Goal: Task Accomplishment & Management: Complete application form

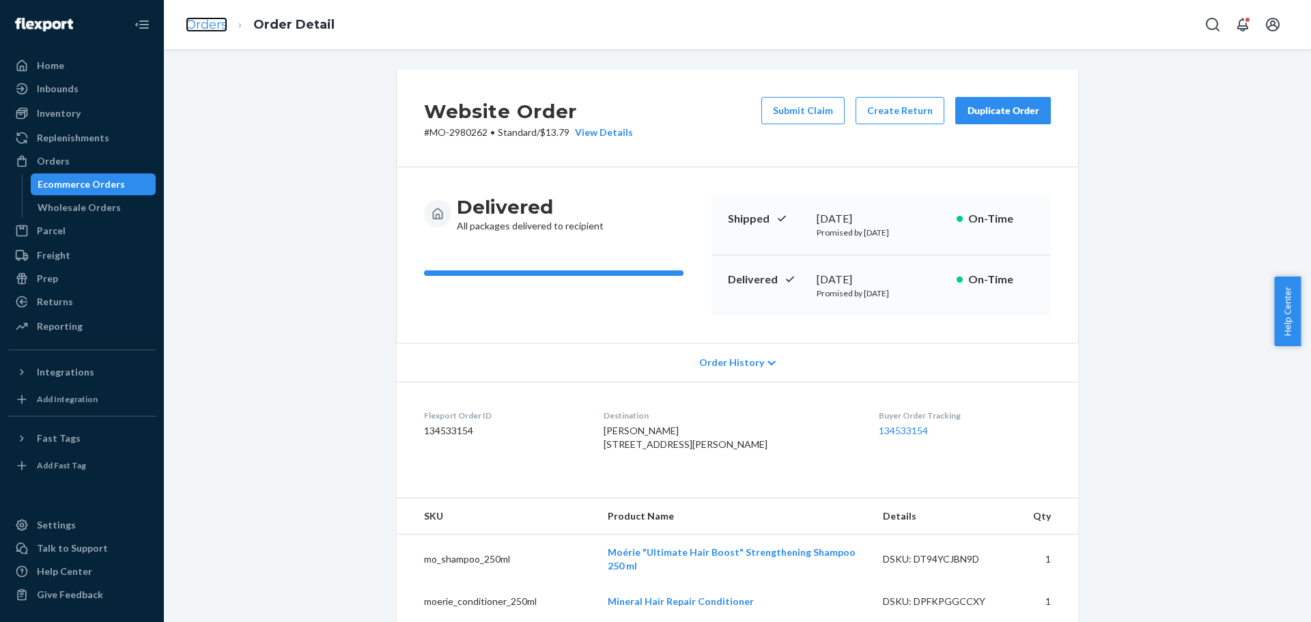
drag, startPoint x: 0, startPoint y: 0, endPoint x: 218, endPoint y: 27, distance: 219.5
click at [218, 27] on link "Orders" at bounding box center [207, 24] width 42 height 15
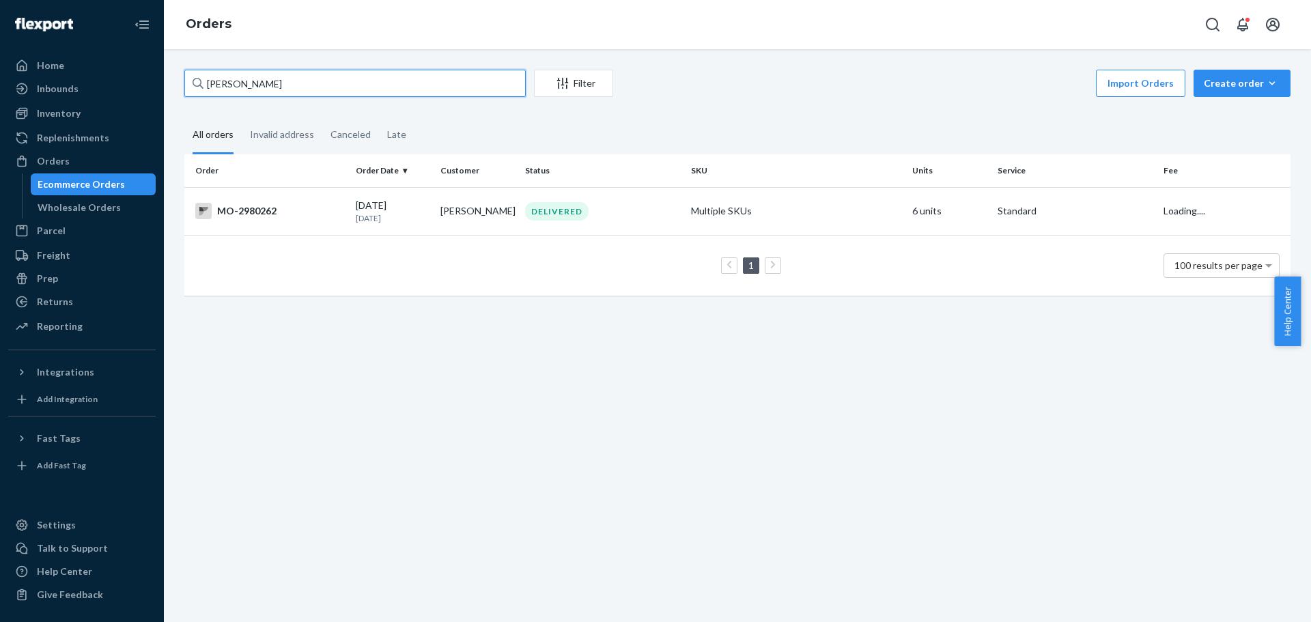
click at [326, 88] on input "[PERSON_NAME]" at bounding box center [354, 83] width 341 height 27
paste input "[PERSON_NAME]"
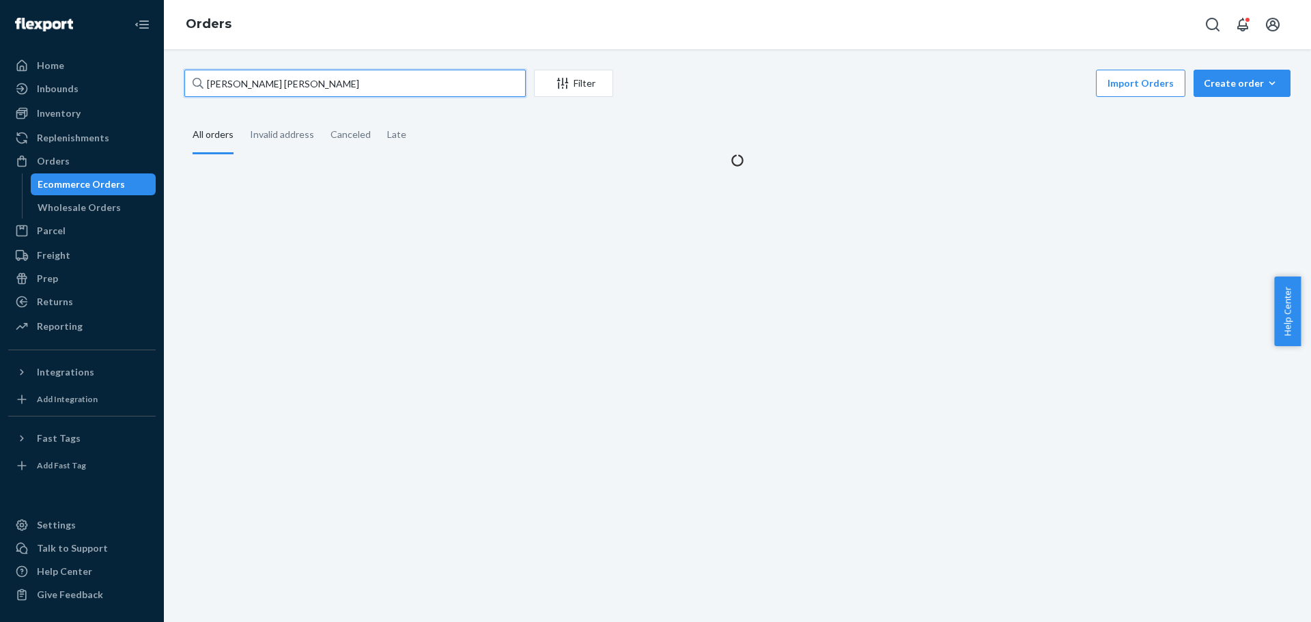
click at [326, 88] on input "[PERSON_NAME] [PERSON_NAME]" at bounding box center [354, 83] width 341 height 27
paste input "text"
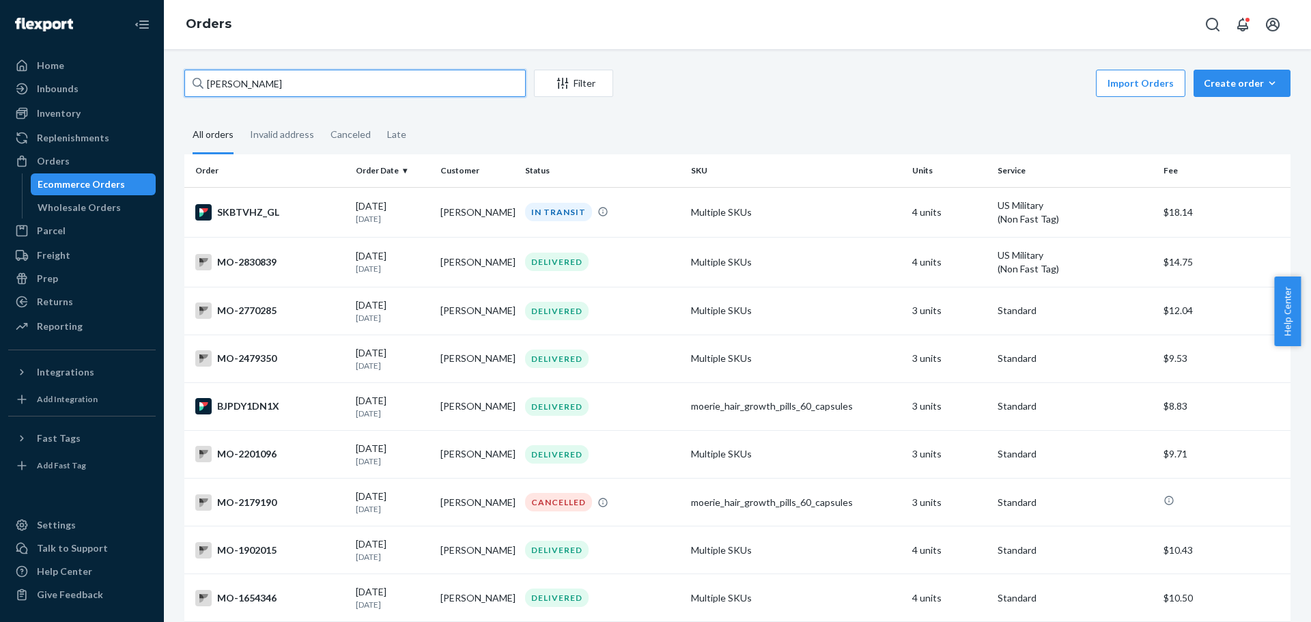
type input "[PERSON_NAME]"
click at [290, 268] on div "MO-2830839" at bounding box center [270, 262] width 150 height 16
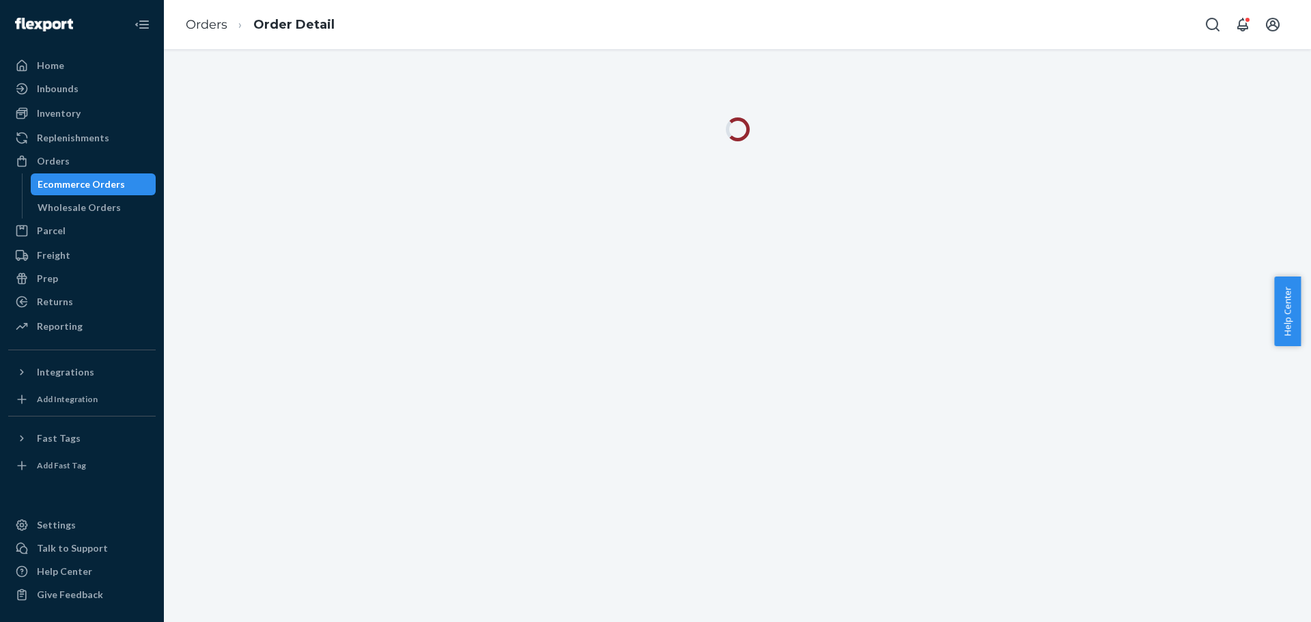
click at [792, 29] on div "Orders Order Detail" at bounding box center [737, 24] width 1147 height 49
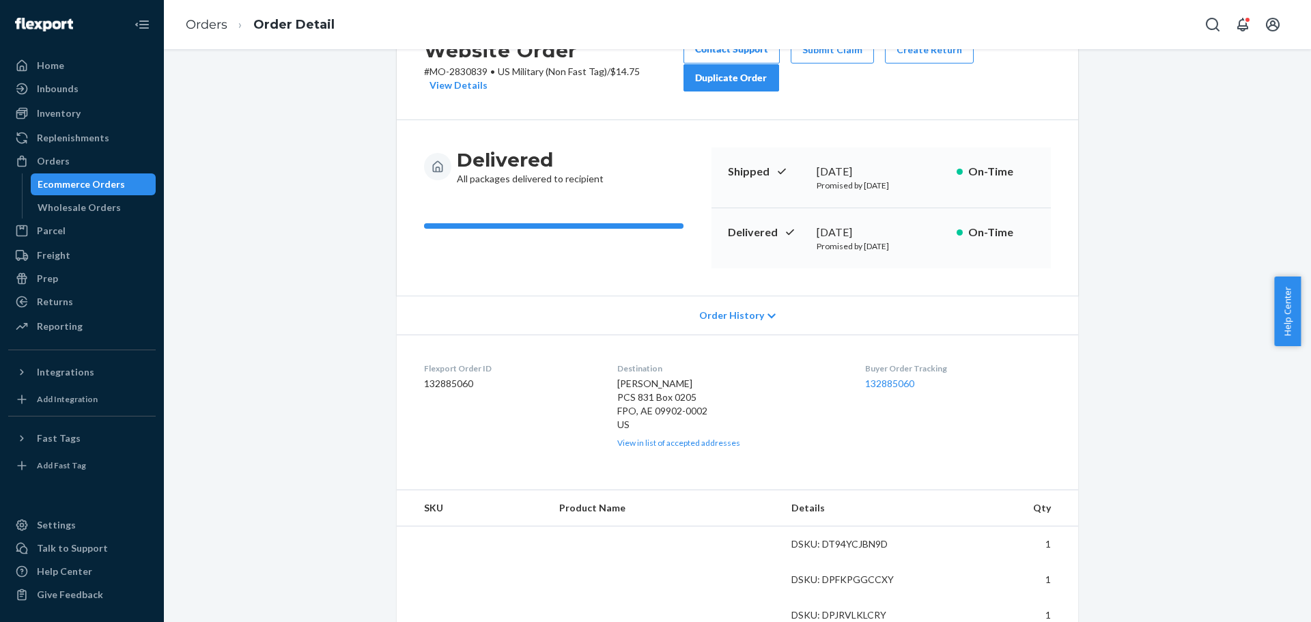
scroll to position [91, 0]
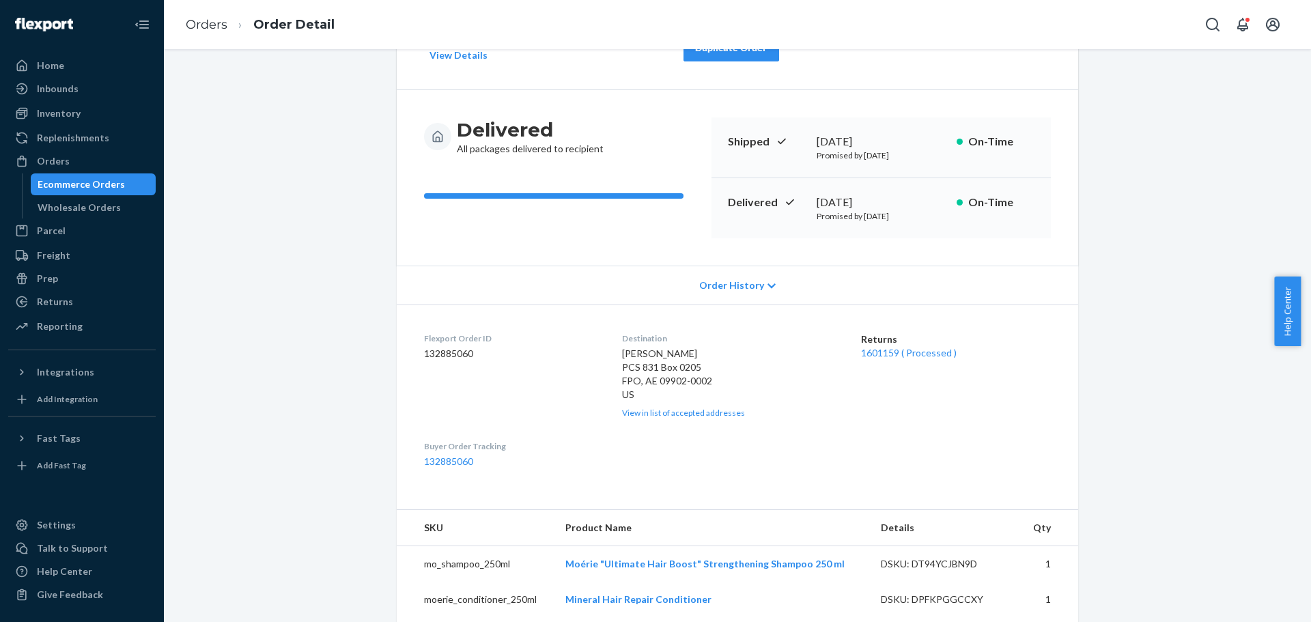
click at [318, 294] on div "Website Order # MO-2830839 • [DEMOGRAPHIC_DATA] Military (Non Fast Tag) / $14.7…" at bounding box center [737, 541] width 1127 height 1125
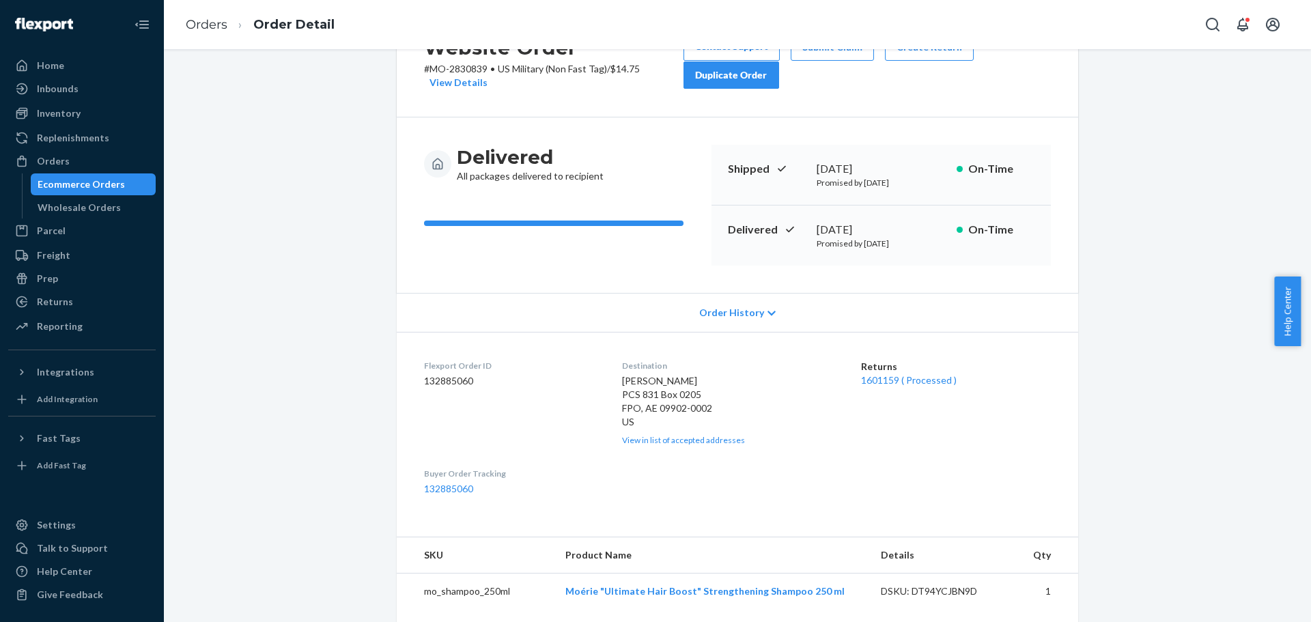
scroll to position [182, 0]
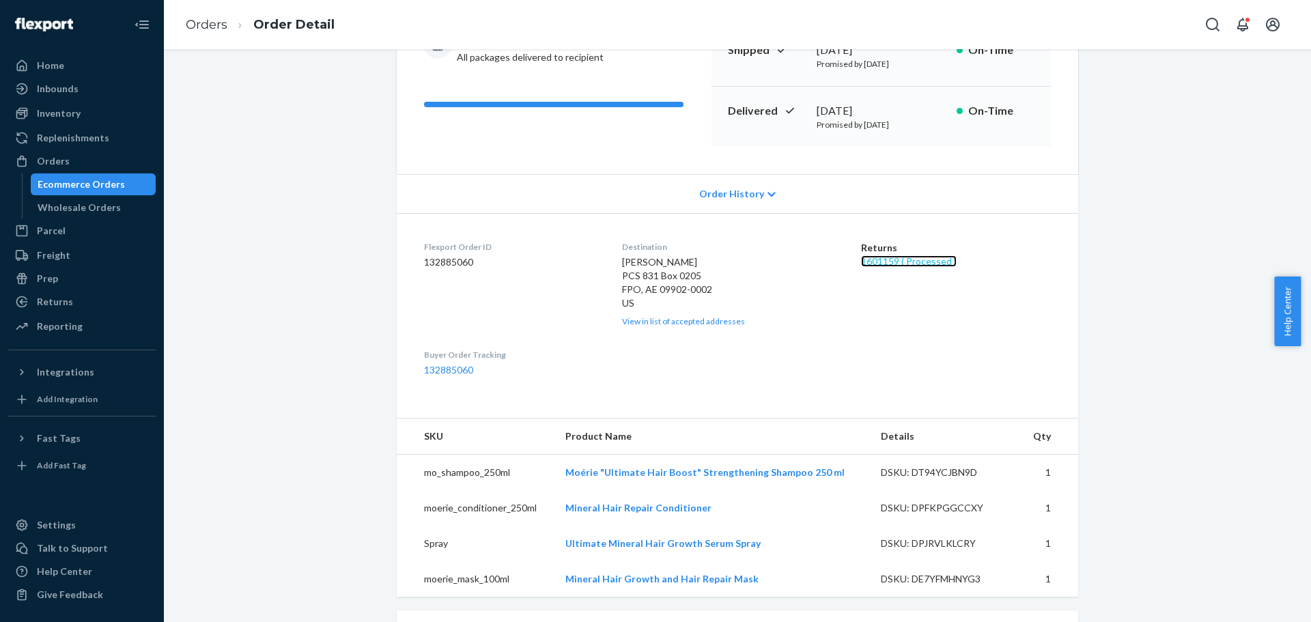
click at [910, 266] on link "1601159 ( Processed )" at bounding box center [909, 261] width 96 height 12
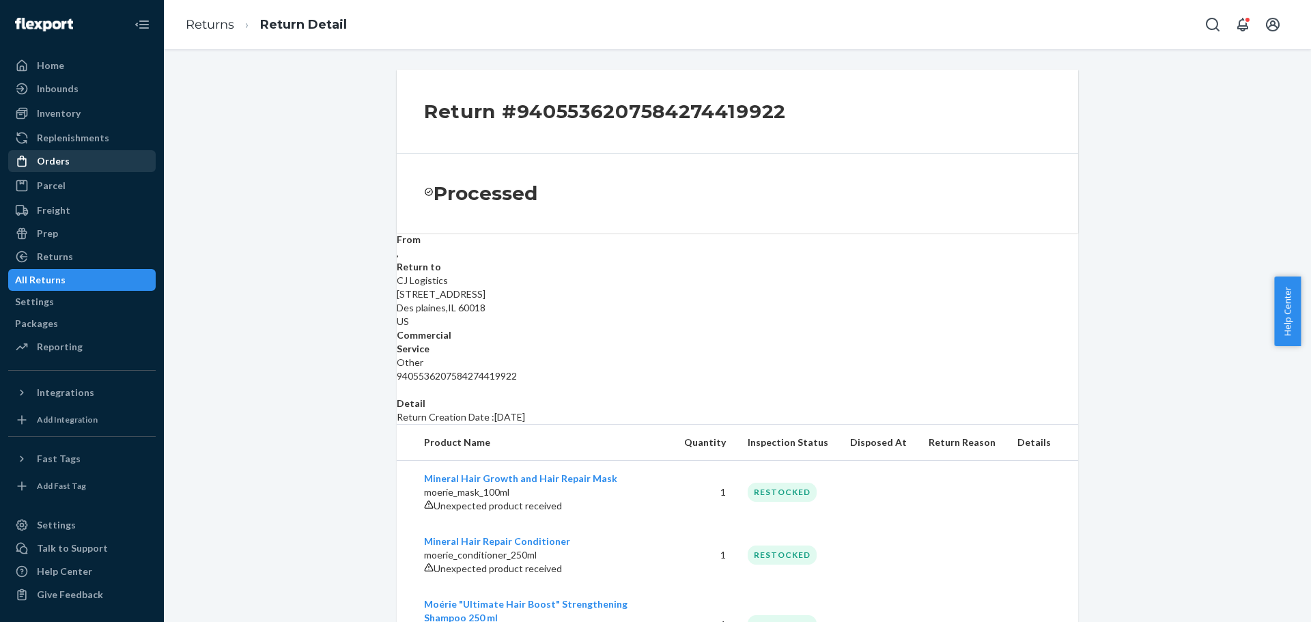
click at [87, 169] on div "Orders" at bounding box center [82, 161] width 145 height 19
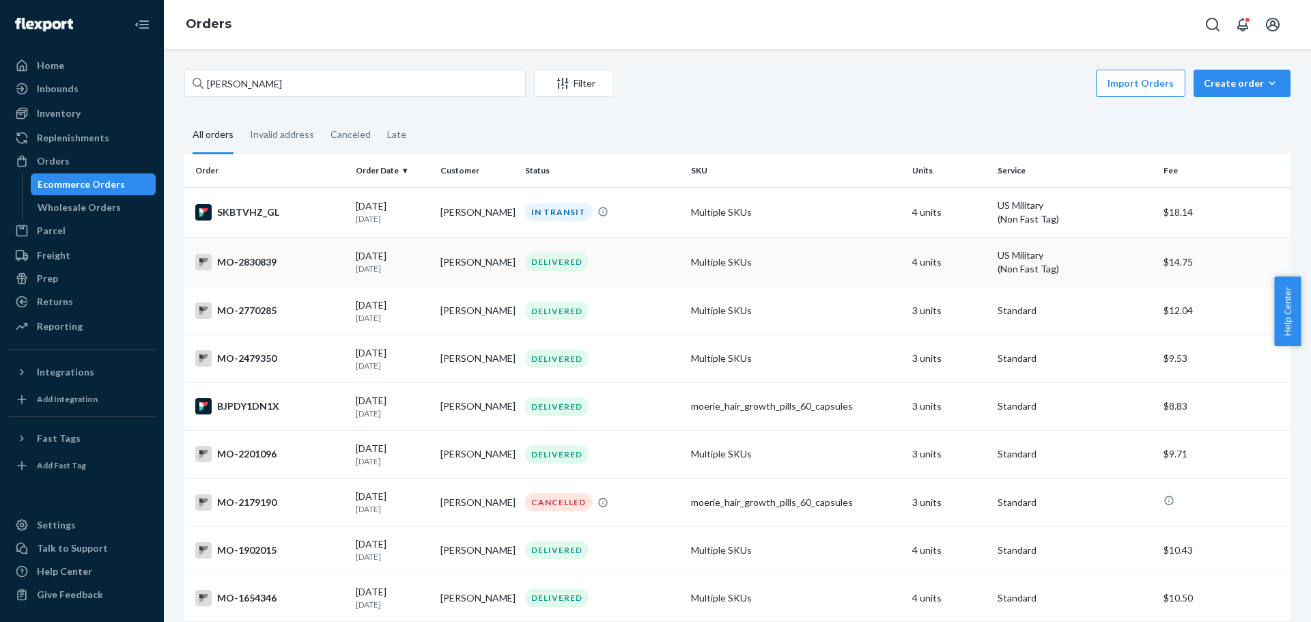
click at [296, 261] on div "MO-2830839" at bounding box center [270, 262] width 150 height 16
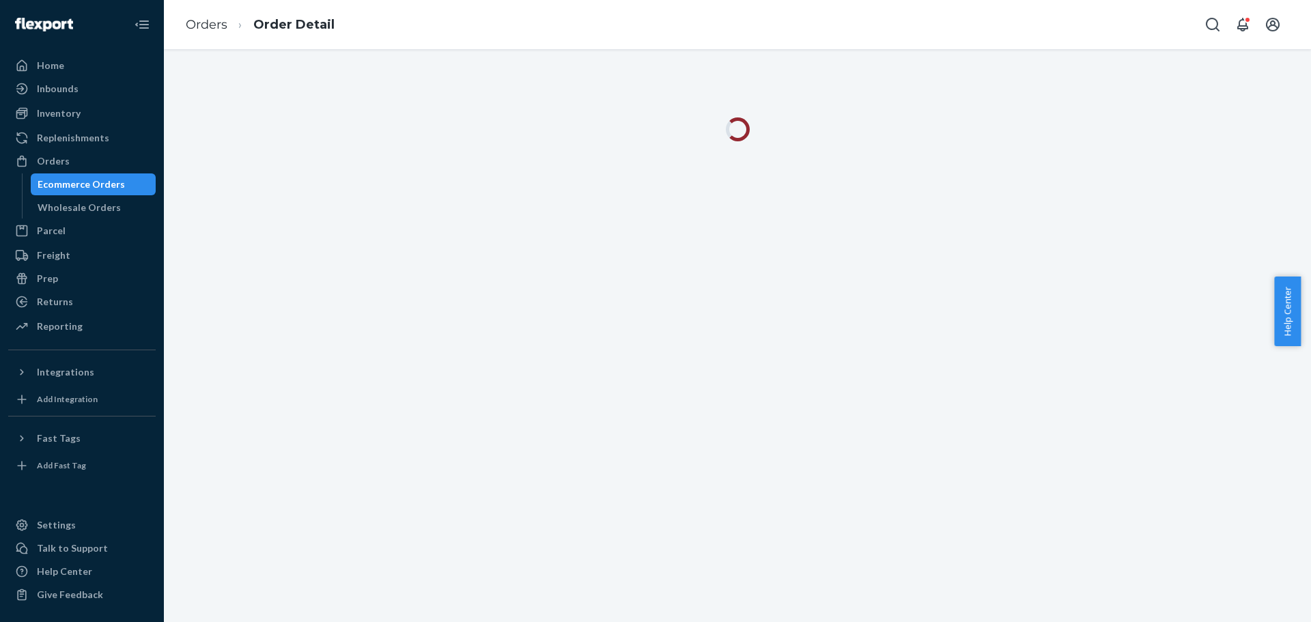
click at [896, 38] on div "Orders Order Detail" at bounding box center [737, 24] width 1147 height 49
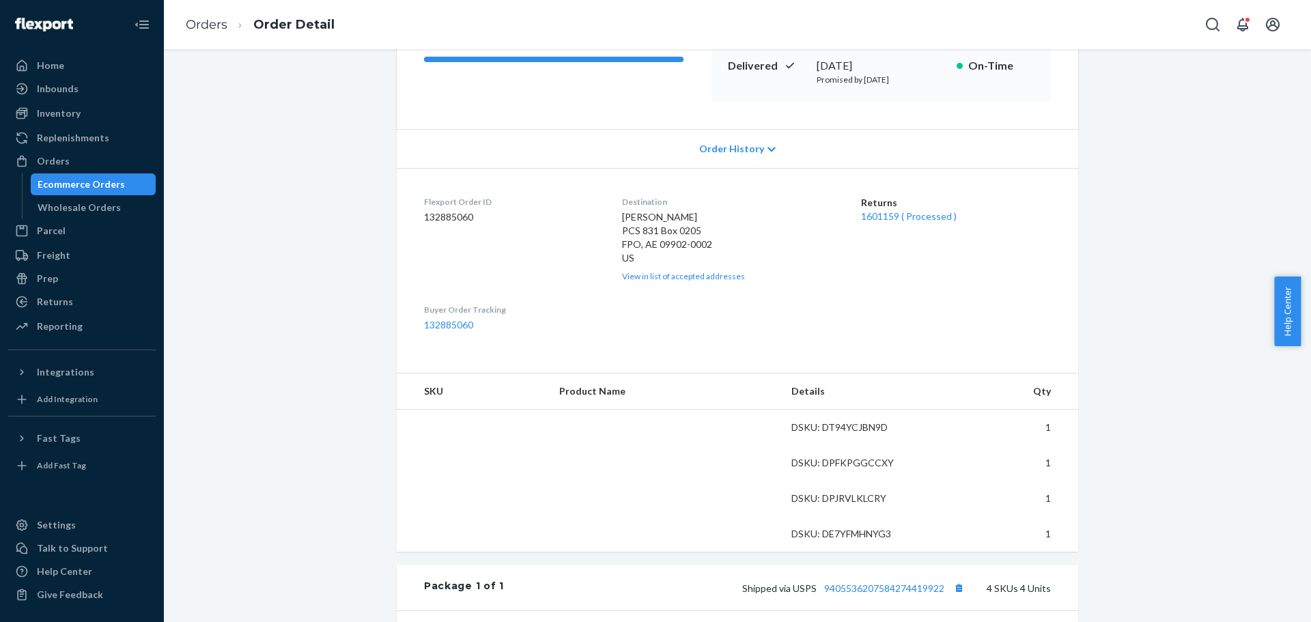
scroll to position [273, 0]
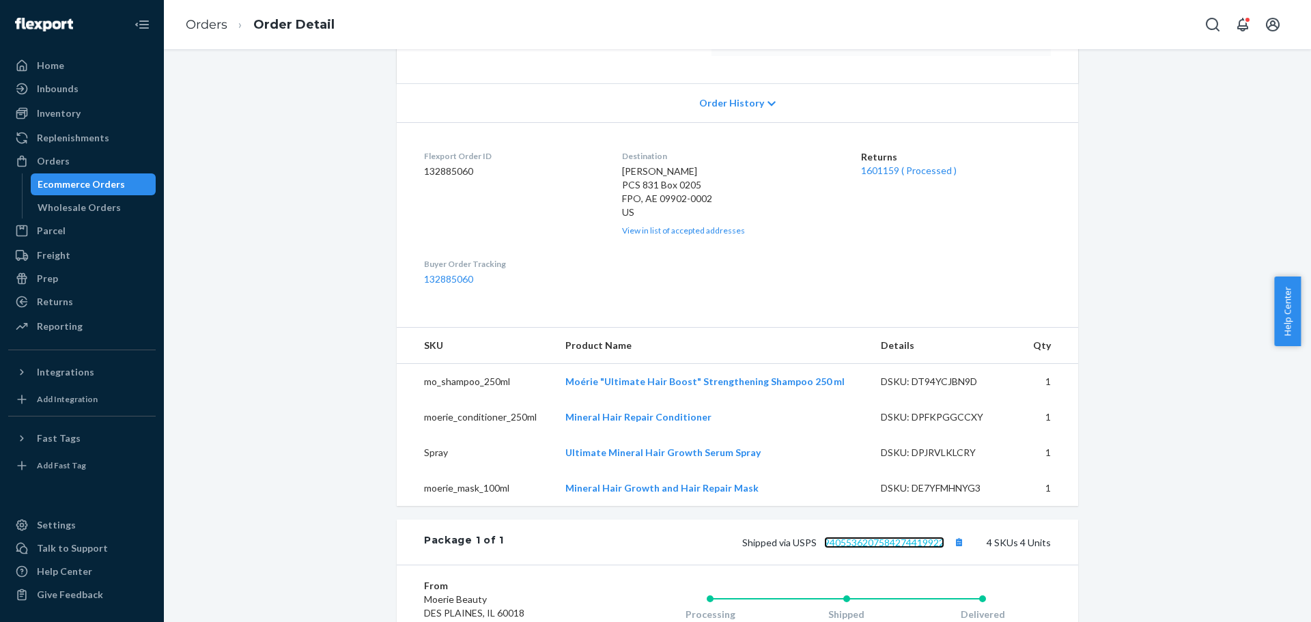
click at [889, 543] on link "9405536207584274419922" at bounding box center [884, 543] width 120 height 12
click at [867, 542] on link "9405536207584274419922" at bounding box center [884, 543] width 120 height 12
click at [206, 20] on link "Orders" at bounding box center [207, 24] width 42 height 15
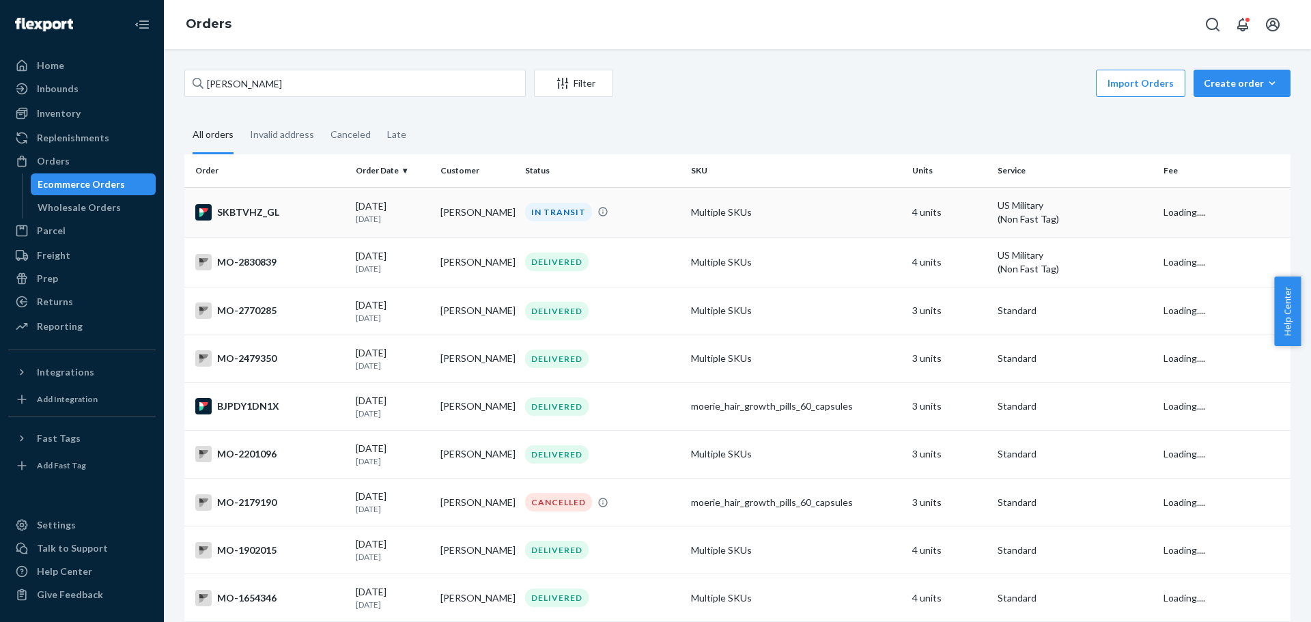
click at [475, 226] on td "[PERSON_NAME]" at bounding box center [477, 212] width 85 height 50
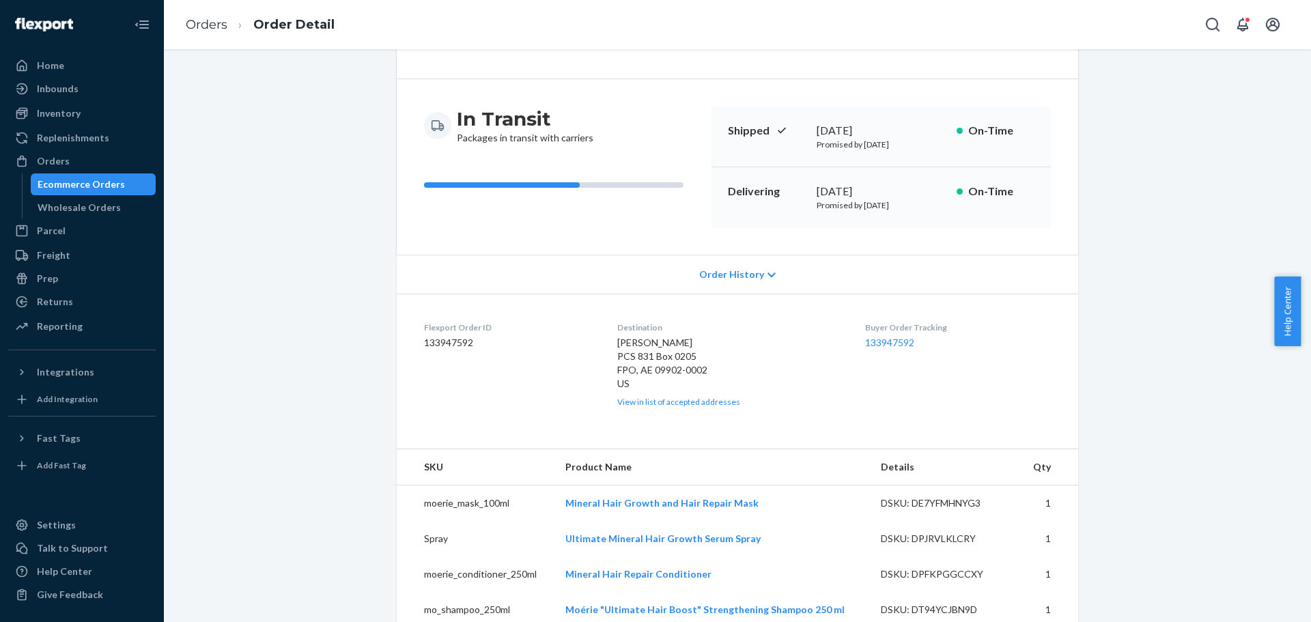
scroll to position [273, 0]
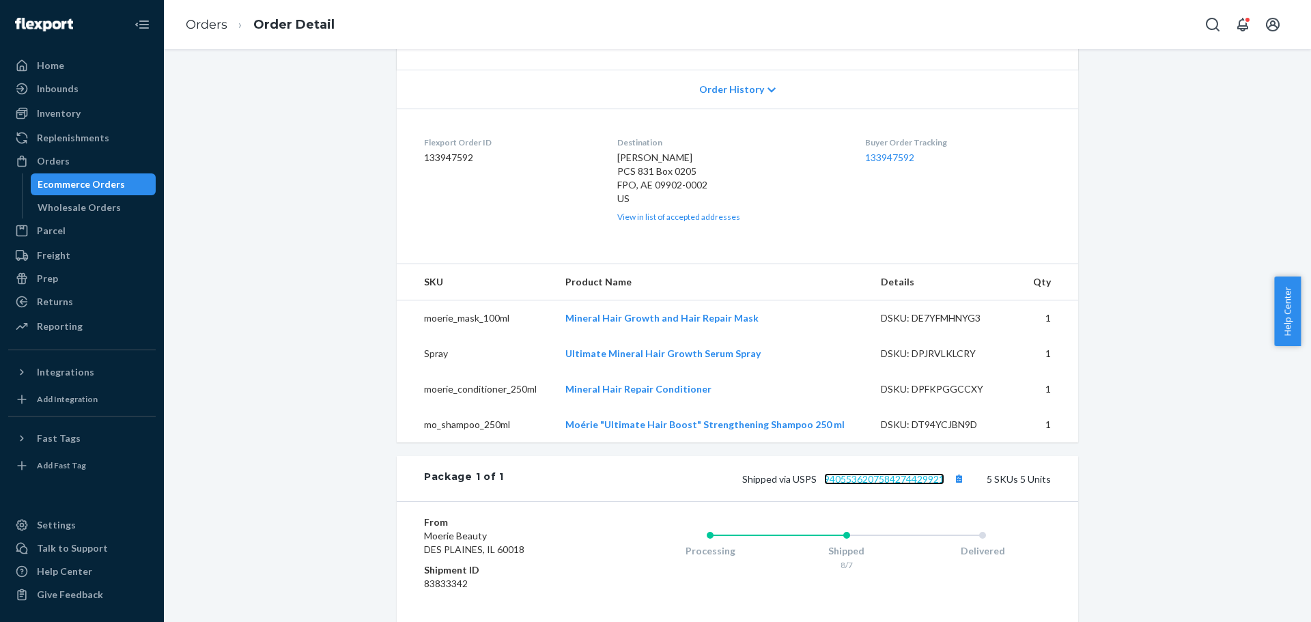
click at [906, 480] on link "9405536207584274429921" at bounding box center [884, 479] width 120 height 12
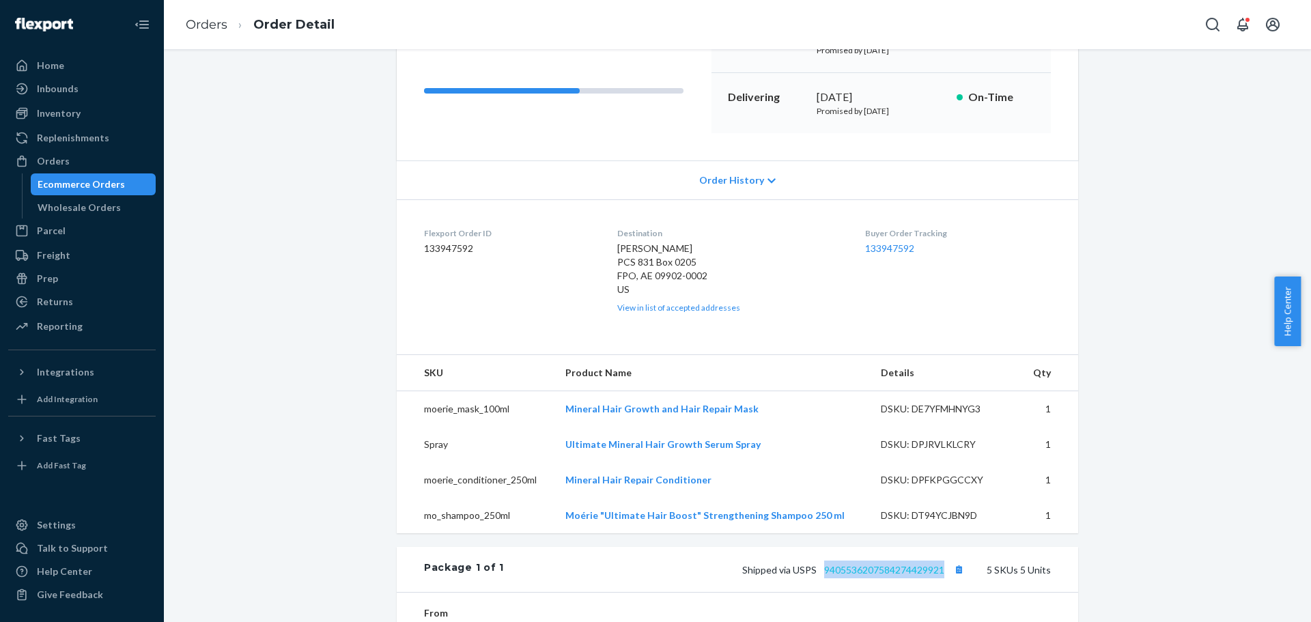
copy link "9405536207584274429921"
drag, startPoint x: 942, startPoint y: 583, endPoint x: 274, endPoint y: 65, distance: 845.6
click at [813, 539] on div "Flexport Order # SKBTVHZ_GL • US Military (Non Fast Tag) / $18.14 View Details …" at bounding box center [738, 427] width 682 height 1080
click at [191, 23] on link "Orders" at bounding box center [207, 24] width 42 height 15
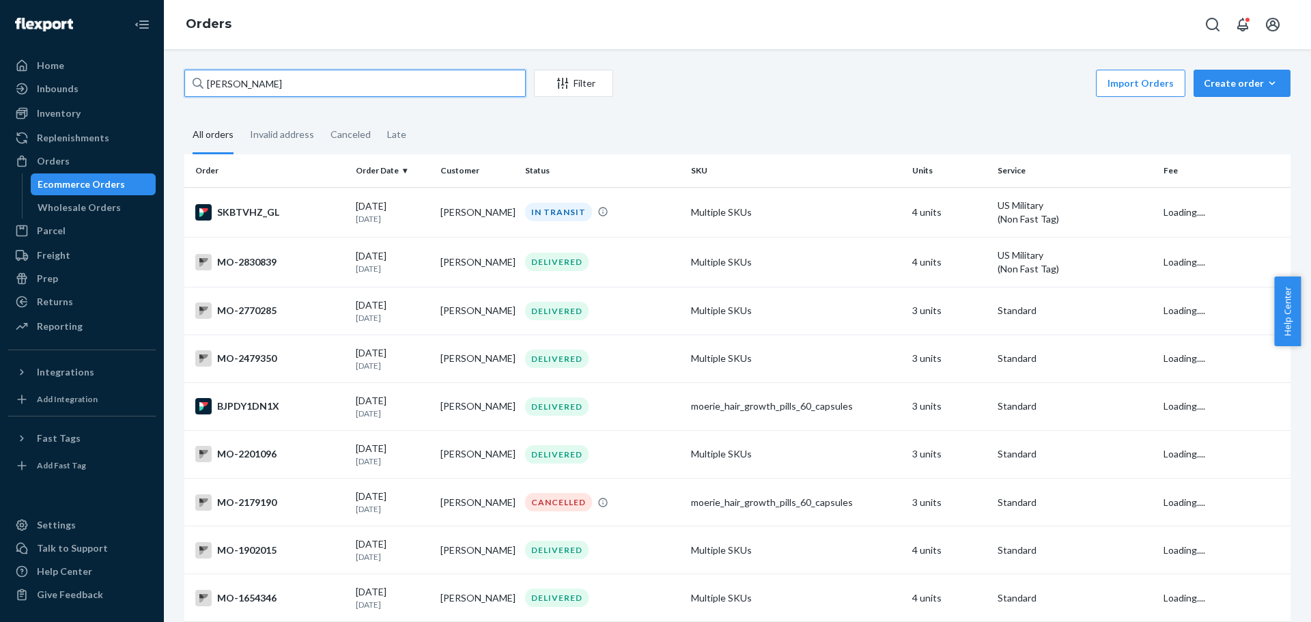
click at [286, 74] on input "[PERSON_NAME]" at bounding box center [354, 83] width 341 height 27
paste input "[PERSON_NAME]"
click at [286, 74] on input "[PERSON_NAME] [PERSON_NAME]" at bounding box center [354, 83] width 341 height 27
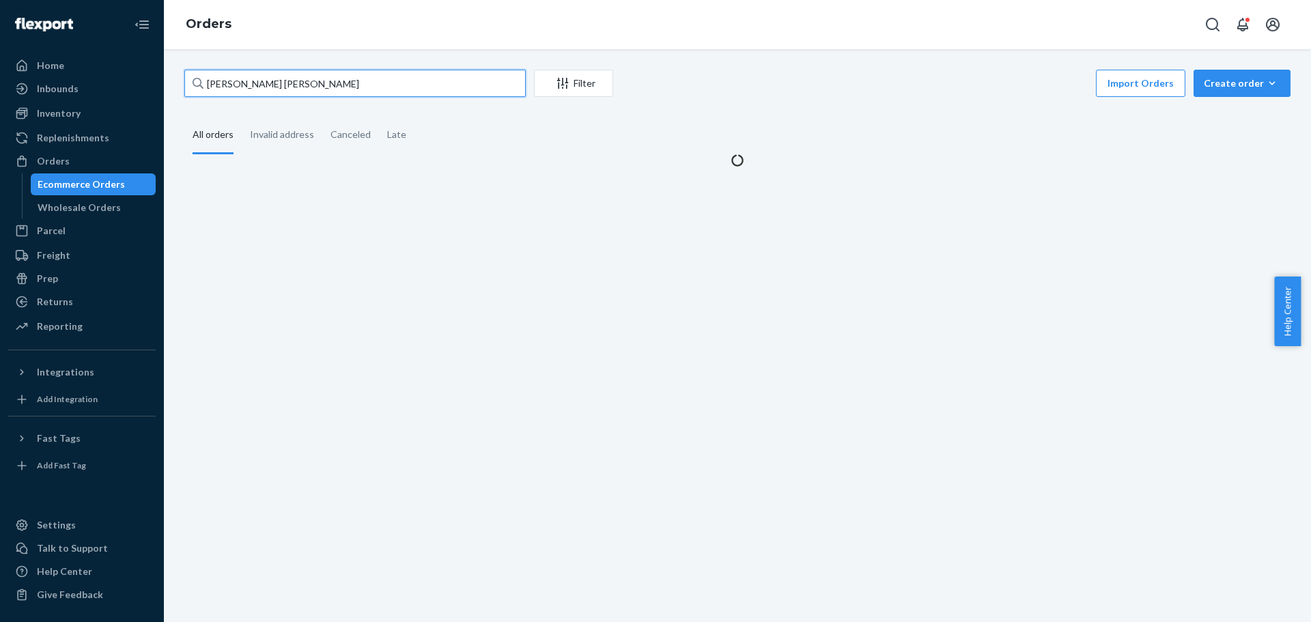
paste input "text"
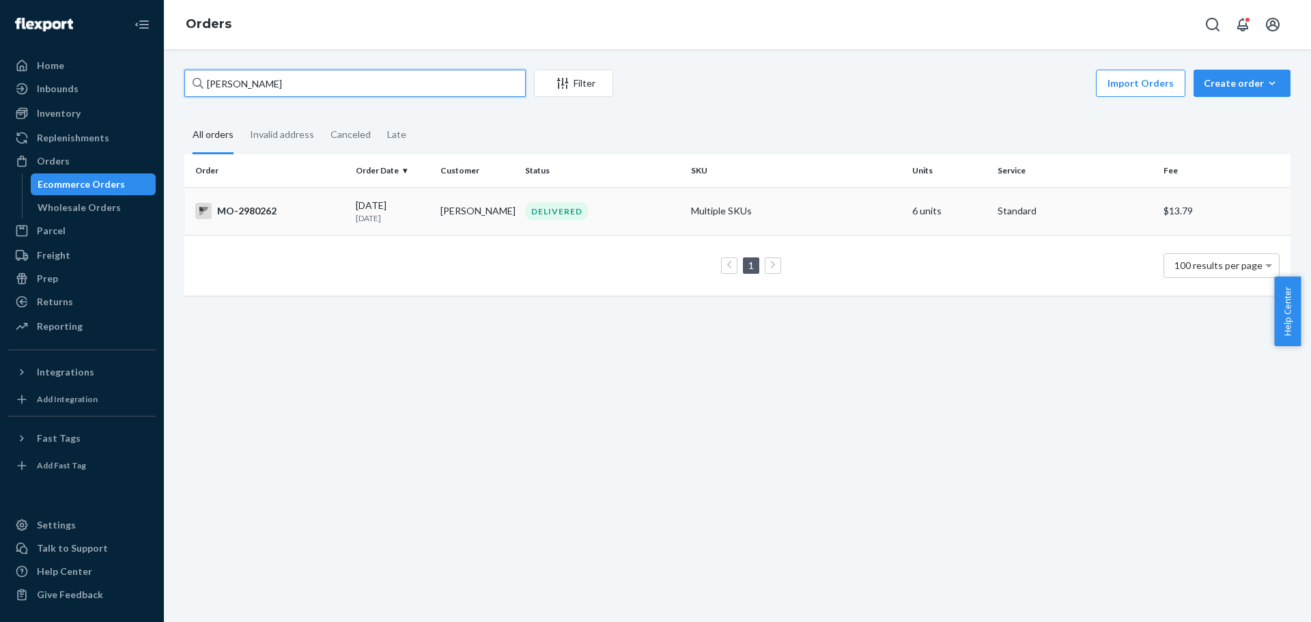
type input "[PERSON_NAME]"
click at [626, 210] on div "DELIVERED" at bounding box center [602, 211] width 160 height 18
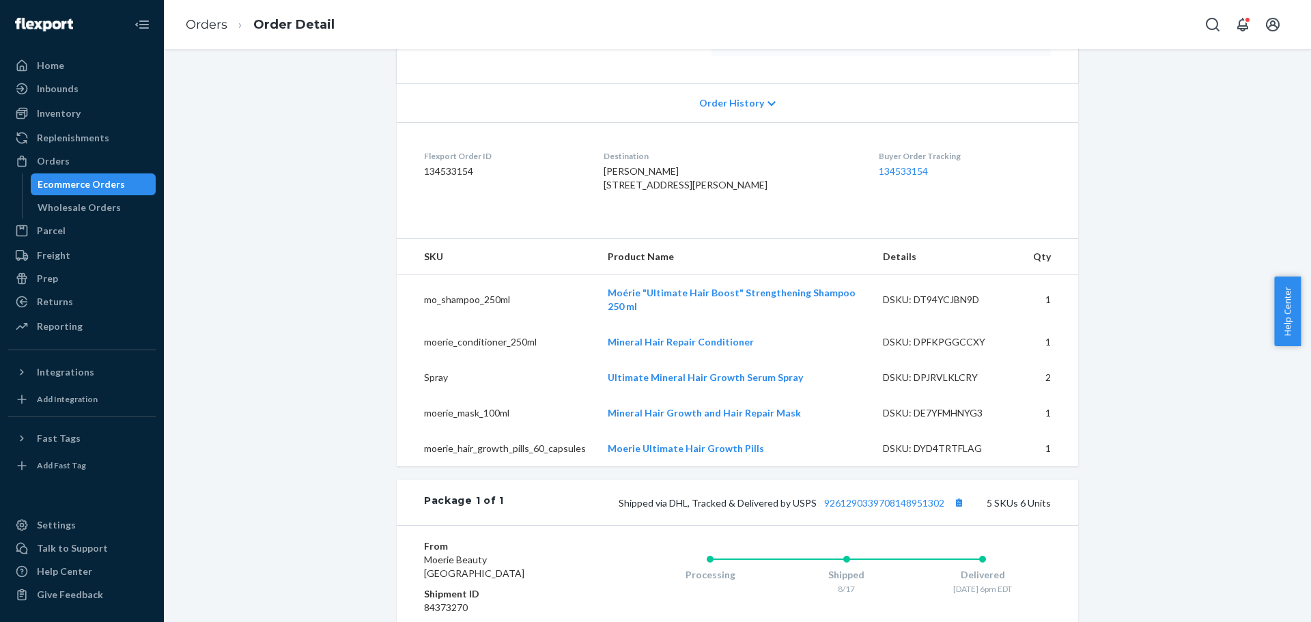
scroll to position [258, 0]
click at [352, 194] on div "Website Order # MO-2980262 • Standard / $13.79 View Details Submit Claim Create…" at bounding box center [737, 385] width 1127 height 1147
click at [320, 226] on div "Website Order # MO-2980262 • Standard / $13.79 View Details Submit Claim Create…" at bounding box center [737, 385] width 1127 height 1147
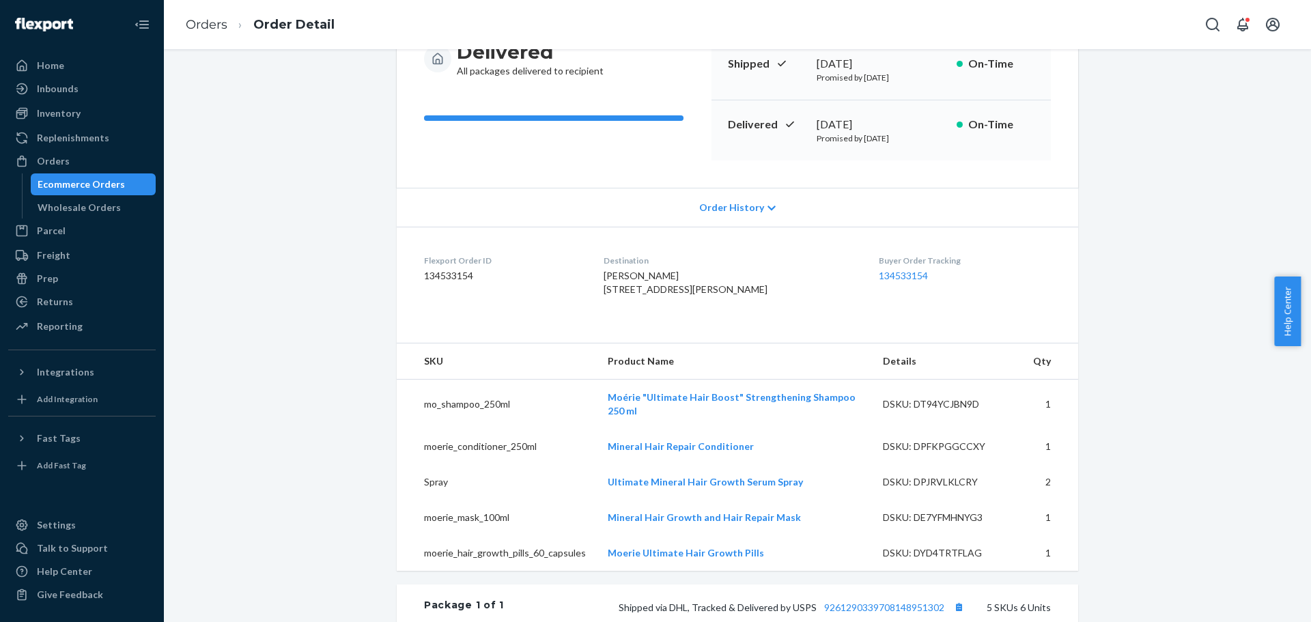
scroll to position [0, 0]
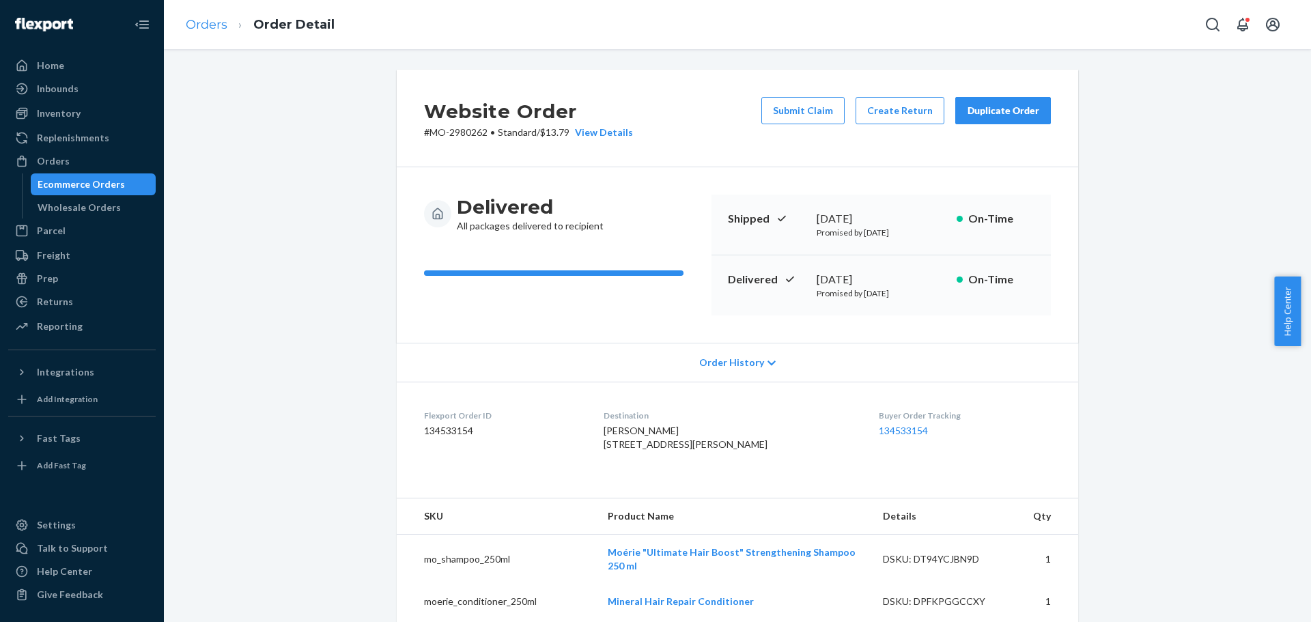
drag, startPoint x: 378, startPoint y: 192, endPoint x: 195, endPoint y: 21, distance: 250.3
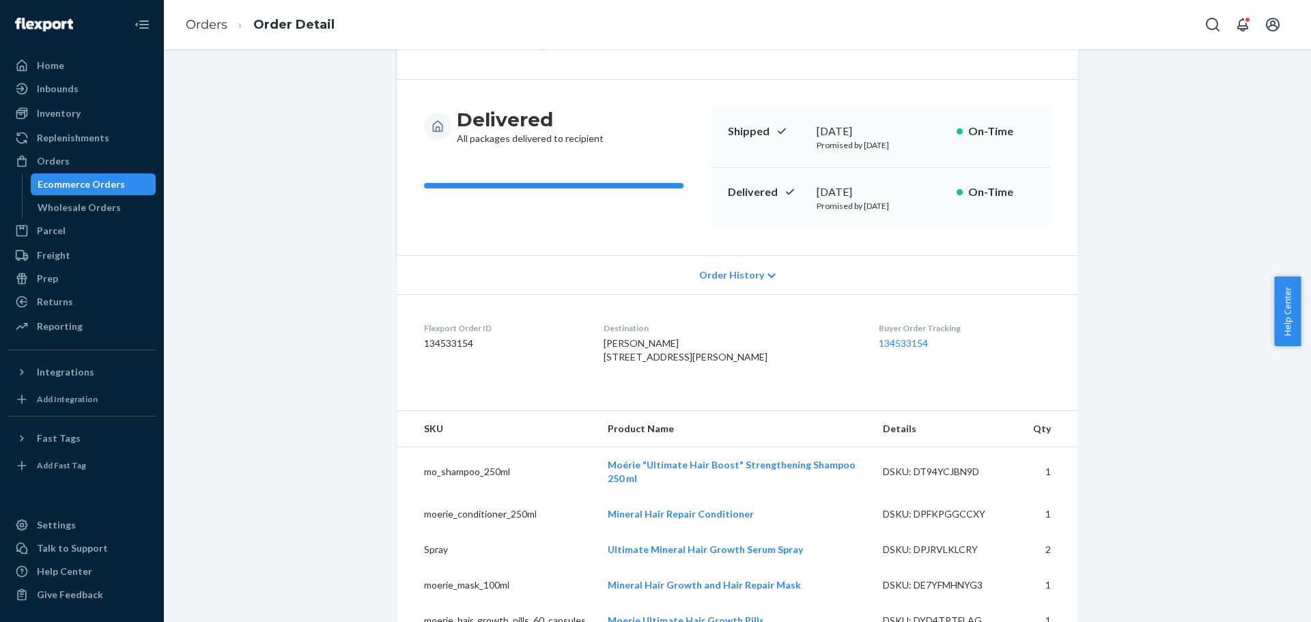
scroll to position [273, 0]
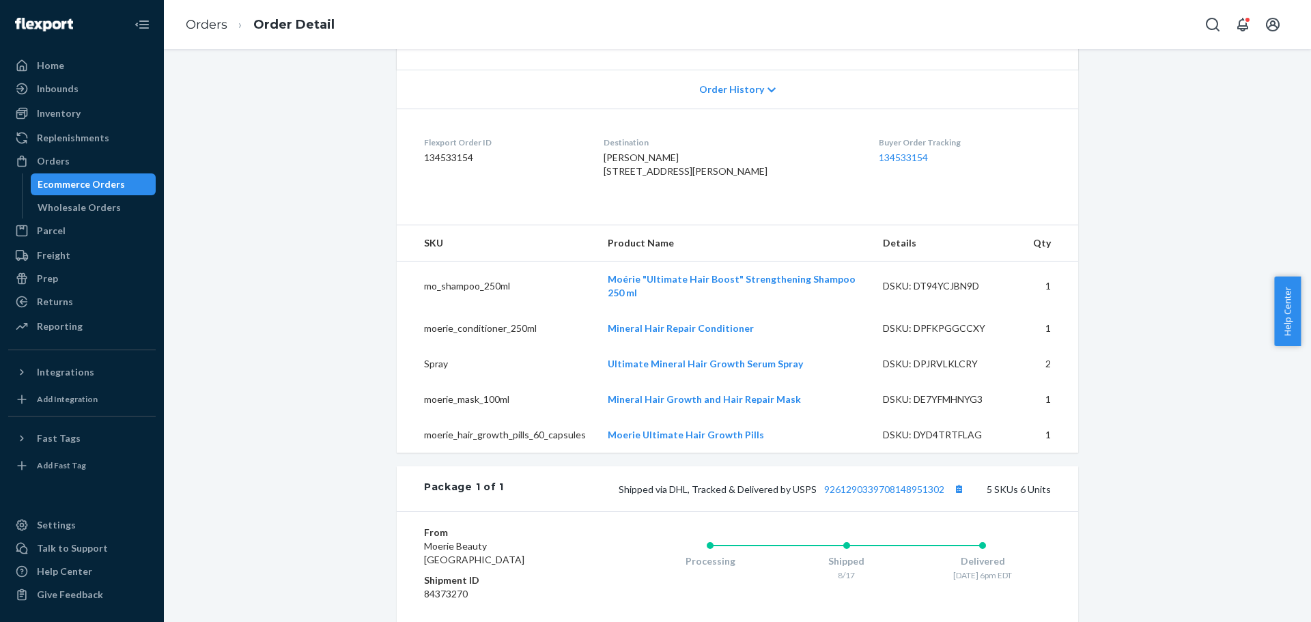
click at [359, 303] on div "Website Order # MO-2980262 • Standard / $13.79 View Details Submit Claim Create…" at bounding box center [737, 369] width 1127 height 1147
drag, startPoint x: 307, startPoint y: 279, endPoint x: 334, endPoint y: 282, distance: 26.9
click at [324, 280] on div "Website Order # MO-2980262 • Standard / $13.79 View Details Submit Claim Create…" at bounding box center [737, 369] width 1127 height 1147
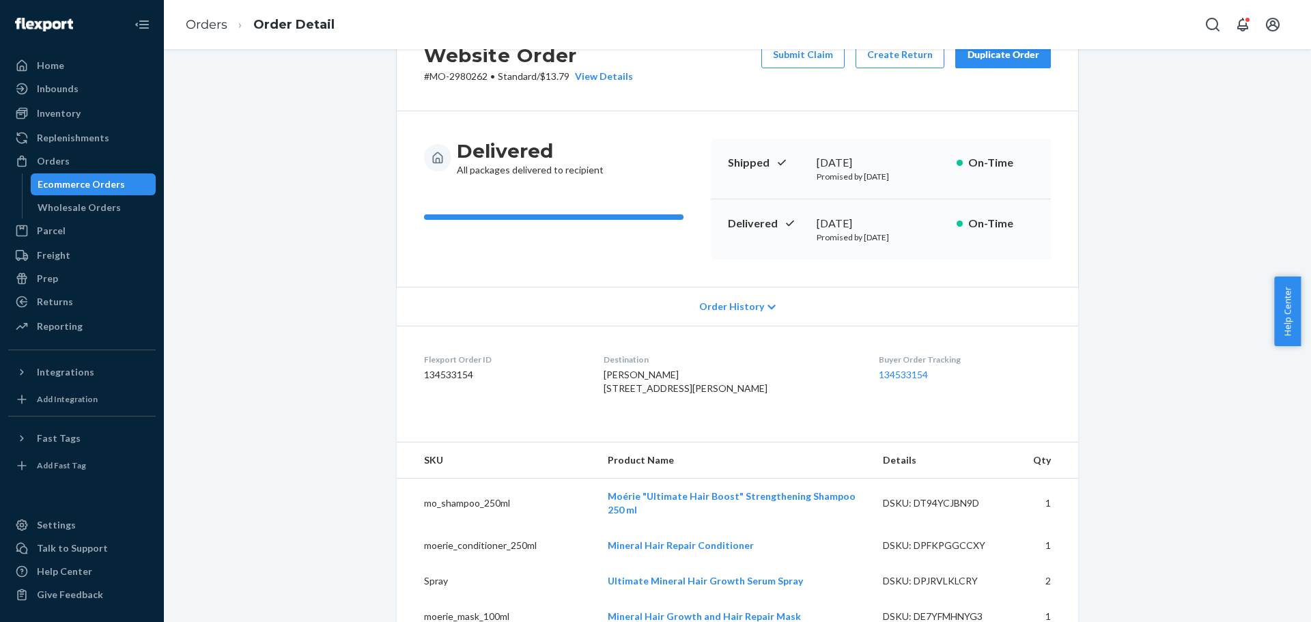
scroll to position [0, 0]
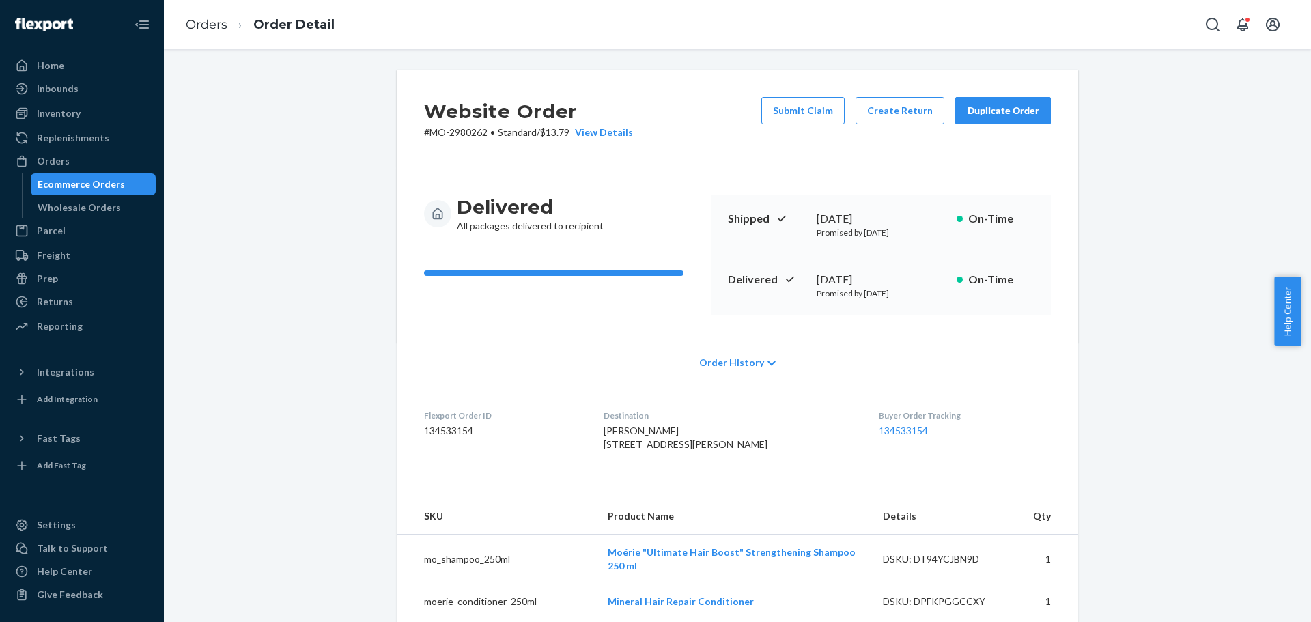
drag, startPoint x: 345, startPoint y: 344, endPoint x: 722, endPoint y: 311, distance: 378.3
drag, startPoint x: 1162, startPoint y: 194, endPoint x: 1138, endPoint y: 231, distance: 44.3
click at [785, 104] on button "Submit Claim" at bounding box center [802, 110] width 83 height 27
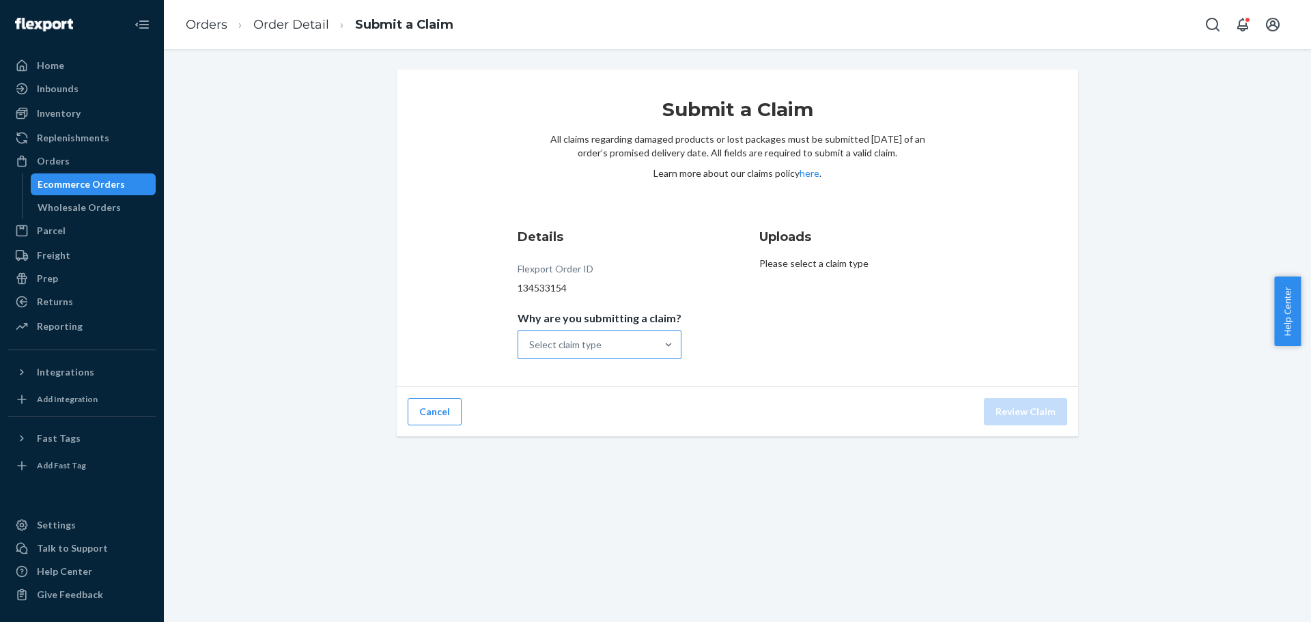
click at [621, 349] on div "Select claim type" at bounding box center [587, 344] width 138 height 27
click at [531, 349] on input "Why are you submitting a claim? Select claim type" at bounding box center [529, 345] width 1 height 14
click at [591, 448] on div "Missing product" at bounding box center [599, 460] width 158 height 27
click at [531, 352] on input "Why are you submitting a claim? option Missing product focused, 4 of 4. 4 resul…" at bounding box center [529, 345] width 1 height 14
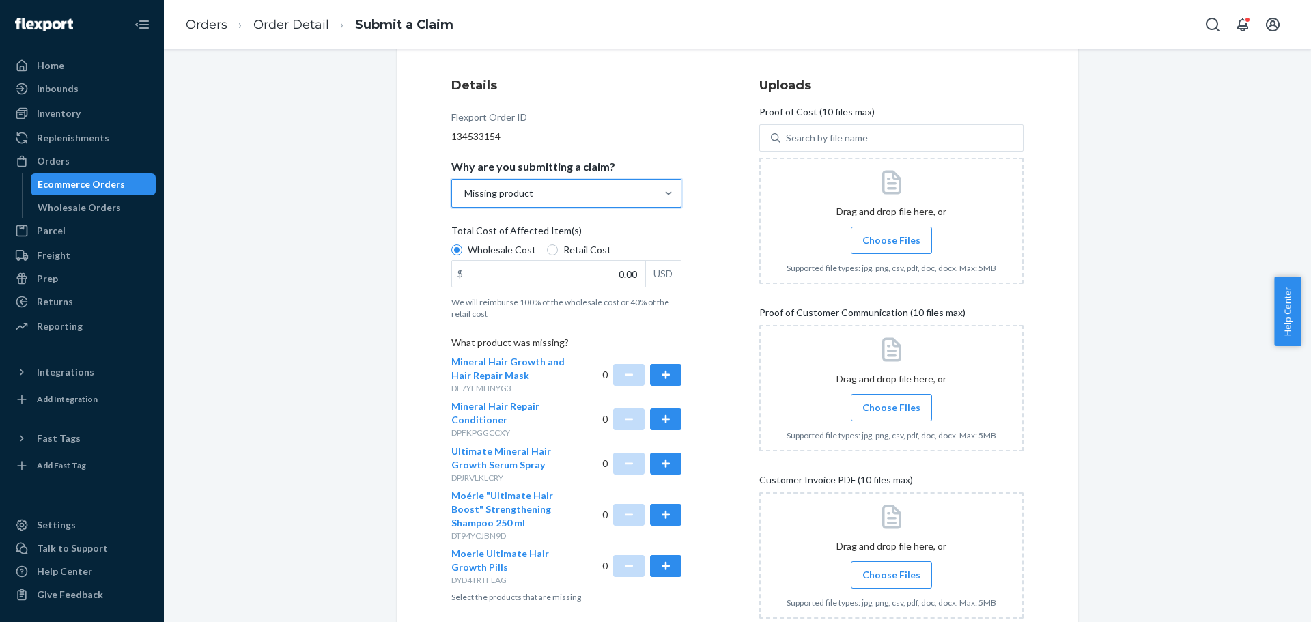
scroll to position [182, 0]
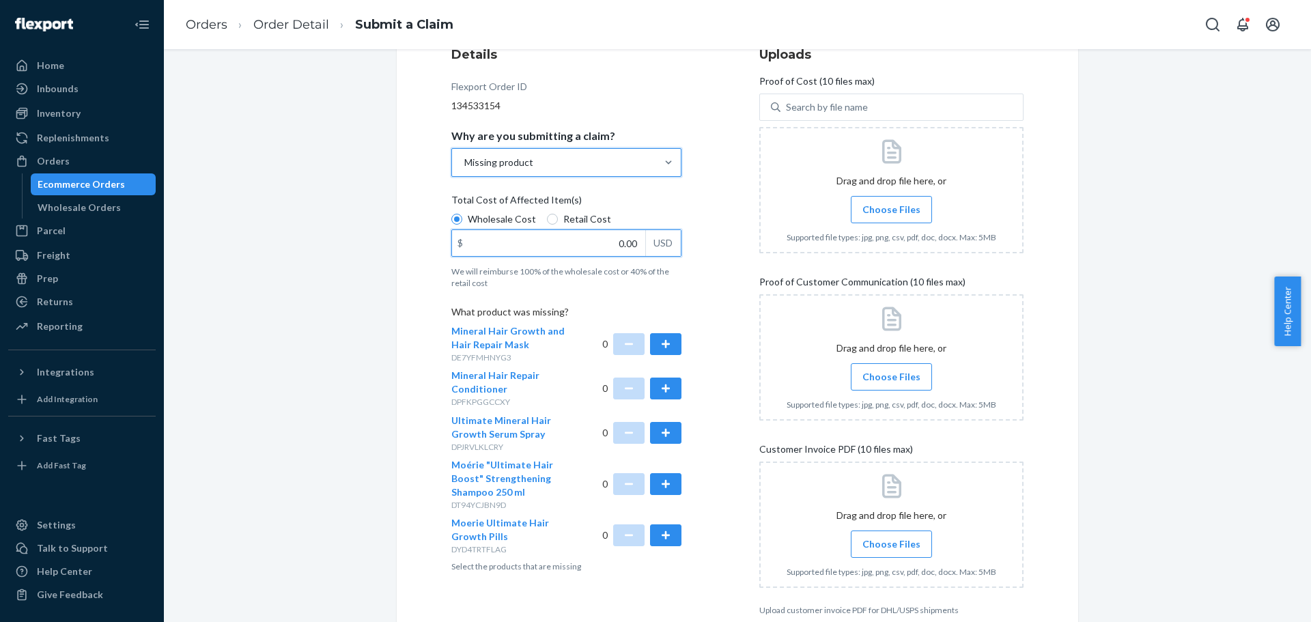
click at [615, 247] on input "0.00" at bounding box center [548, 243] width 193 height 26
click at [608, 160] on div "Missing product" at bounding box center [554, 162] width 204 height 27
click at [464, 160] on input "Why are you submitting a claim? Missing product" at bounding box center [463, 163] width 1 height 14
click at [520, 271] on div "Missing product" at bounding box center [566, 271] width 225 height 14
click at [464, 169] on input "Why are you submitting a claim? option Missing product, selected. option Missin…" at bounding box center [463, 163] width 1 height 14
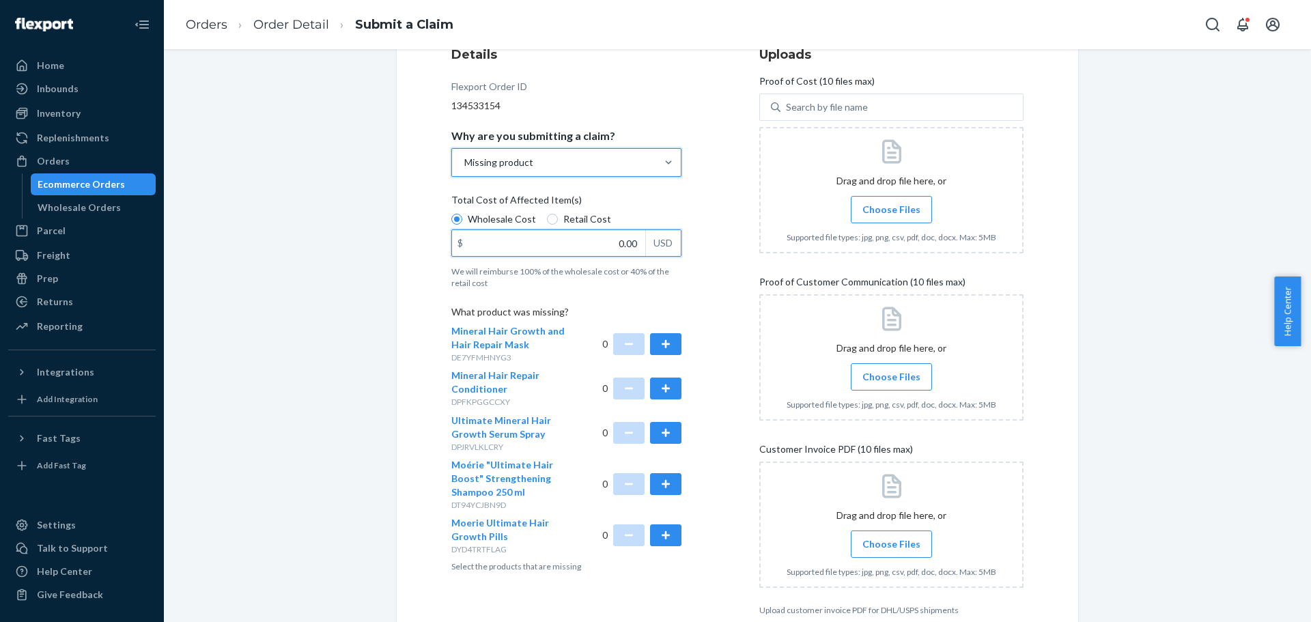
click at [627, 249] on input "0.00" at bounding box center [548, 243] width 193 height 26
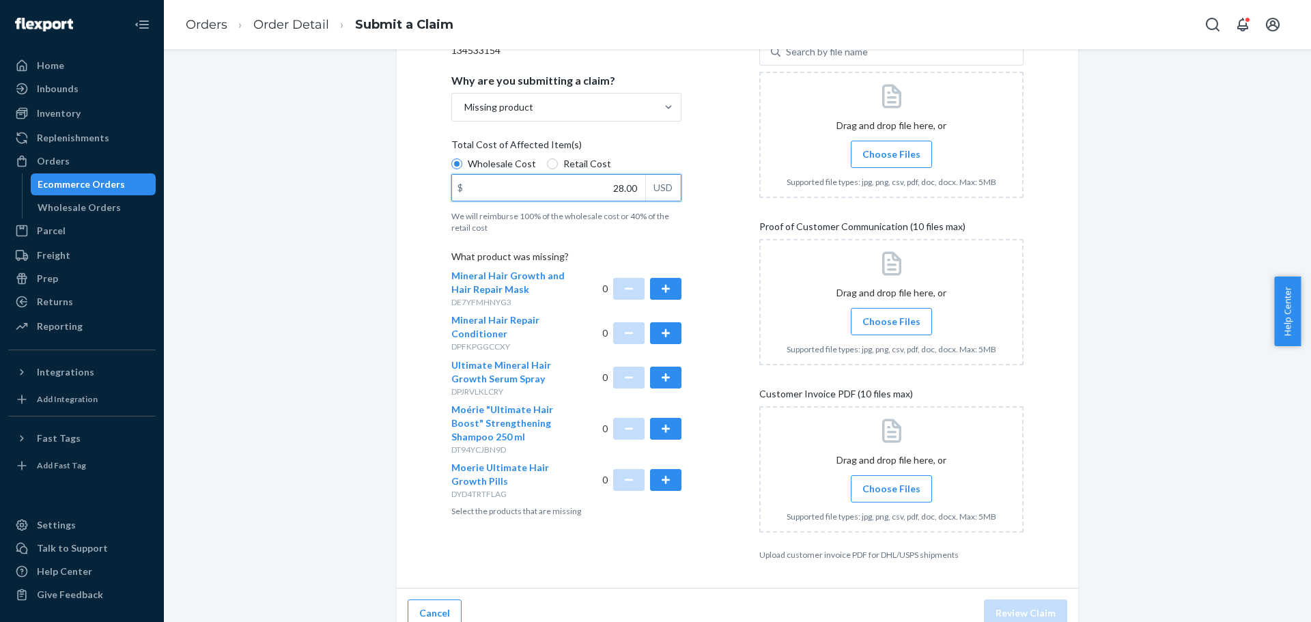
scroll to position [254, 0]
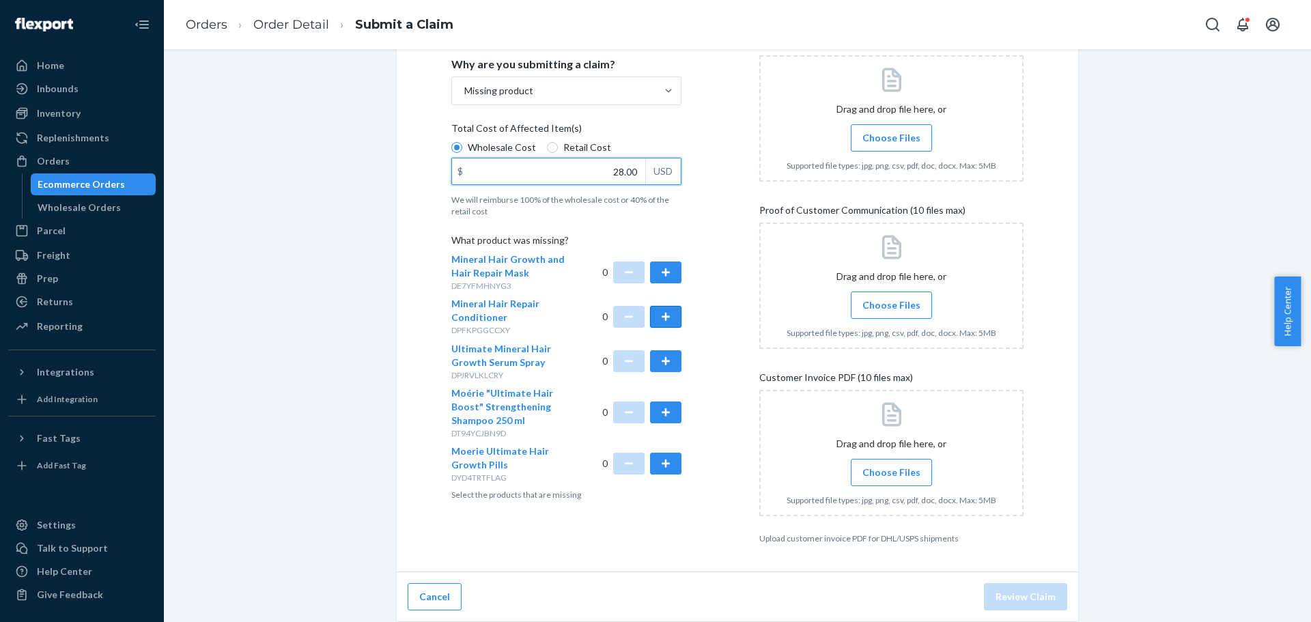
type input "28.00"
click at [666, 316] on button "button" at bounding box center [665, 317] width 31 height 22
click at [624, 318] on button "button" at bounding box center [628, 317] width 31 height 22
click at [665, 410] on button "button" at bounding box center [665, 413] width 31 height 22
click at [663, 276] on button "button" at bounding box center [665, 273] width 31 height 22
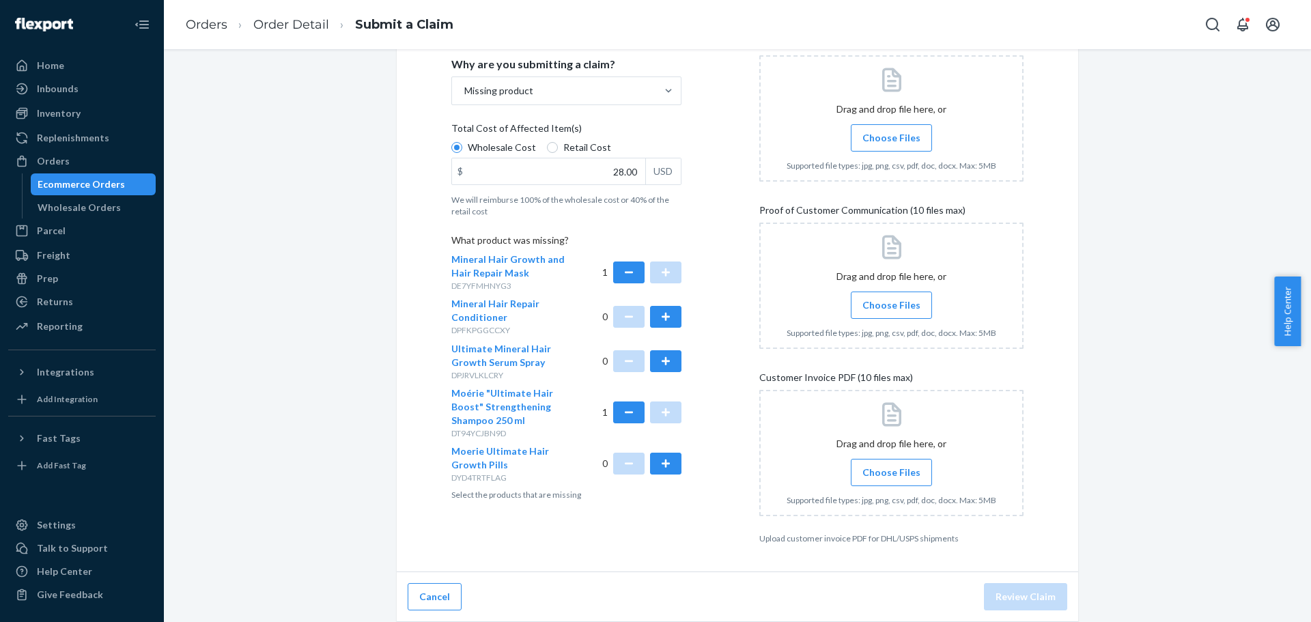
click at [902, 131] on span "Choose Files" at bounding box center [892, 138] width 58 height 14
click at [892, 130] on input "Choose Files" at bounding box center [891, 137] width 1 height 15
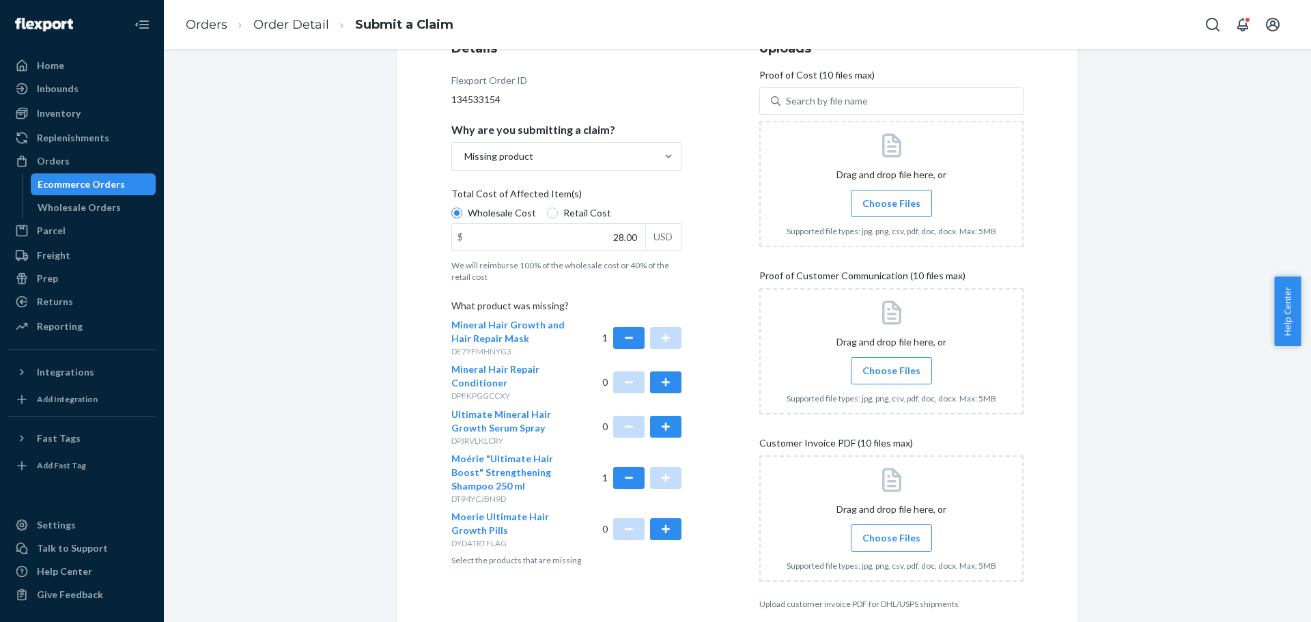
scroll to position [163, 0]
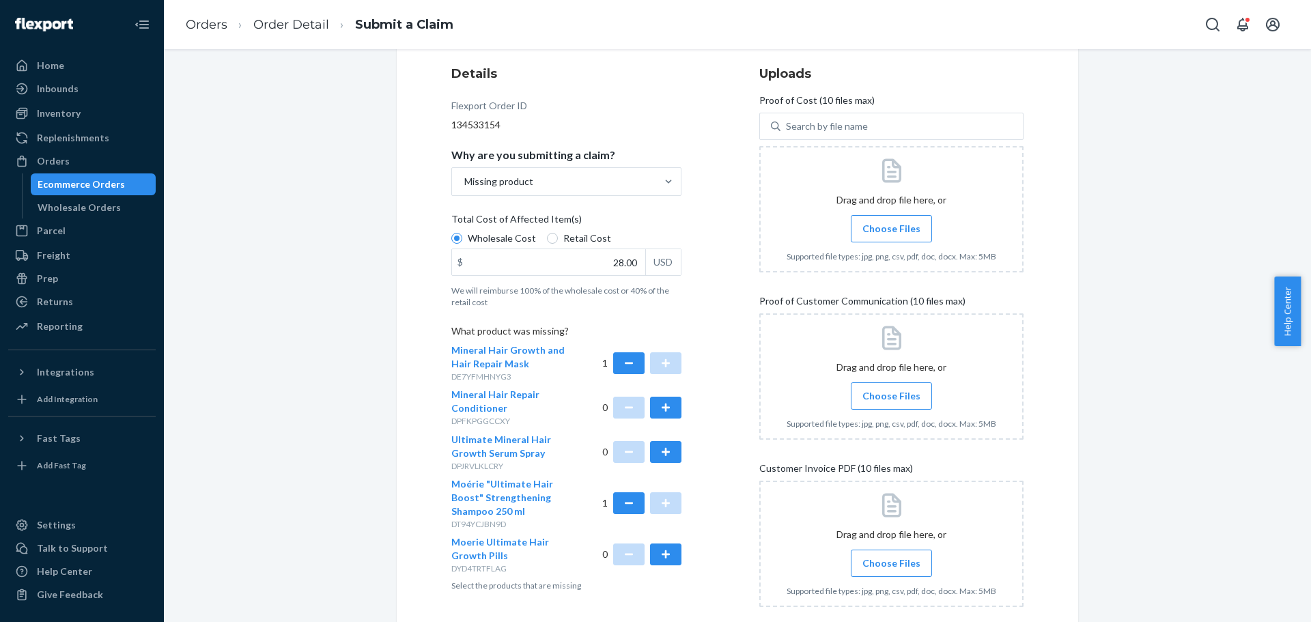
click at [892, 228] on span "Choose Files" at bounding box center [892, 229] width 58 height 14
click at [892, 228] on input "Choose Files" at bounding box center [891, 228] width 1 height 15
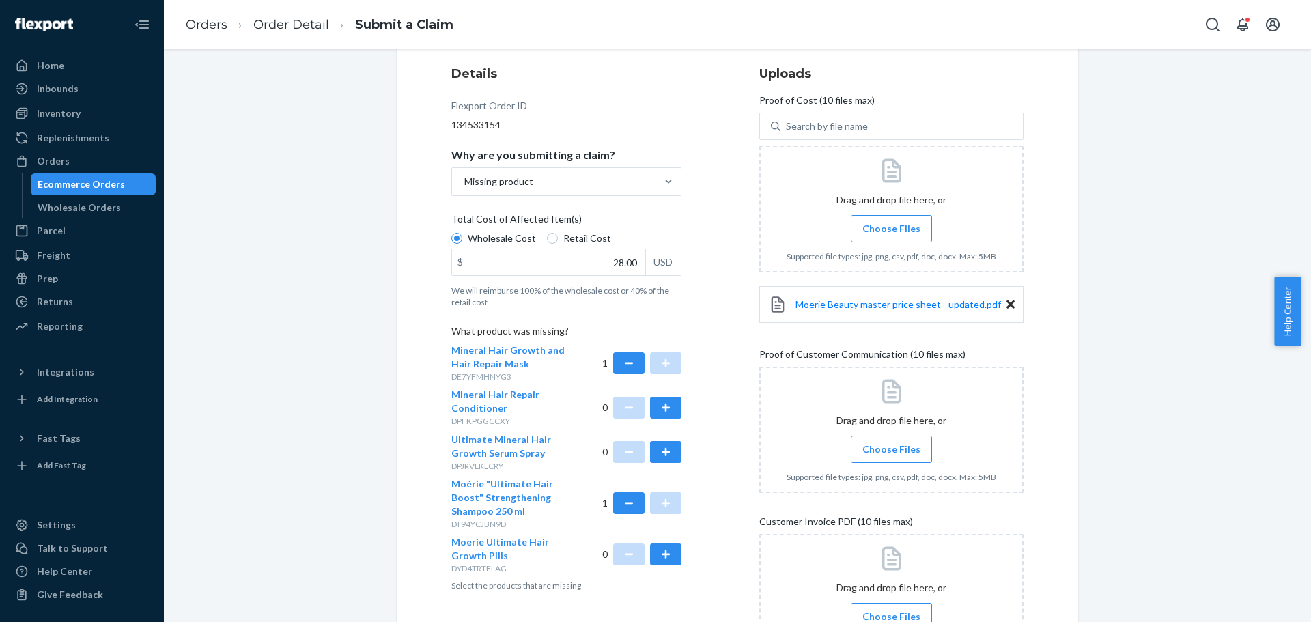
drag, startPoint x: 876, startPoint y: 444, endPoint x: 877, endPoint y: 436, distance: 8.3
click at [876, 444] on span "Choose Files" at bounding box center [892, 450] width 58 height 14
click at [891, 444] on input "Choose Files" at bounding box center [891, 449] width 1 height 15
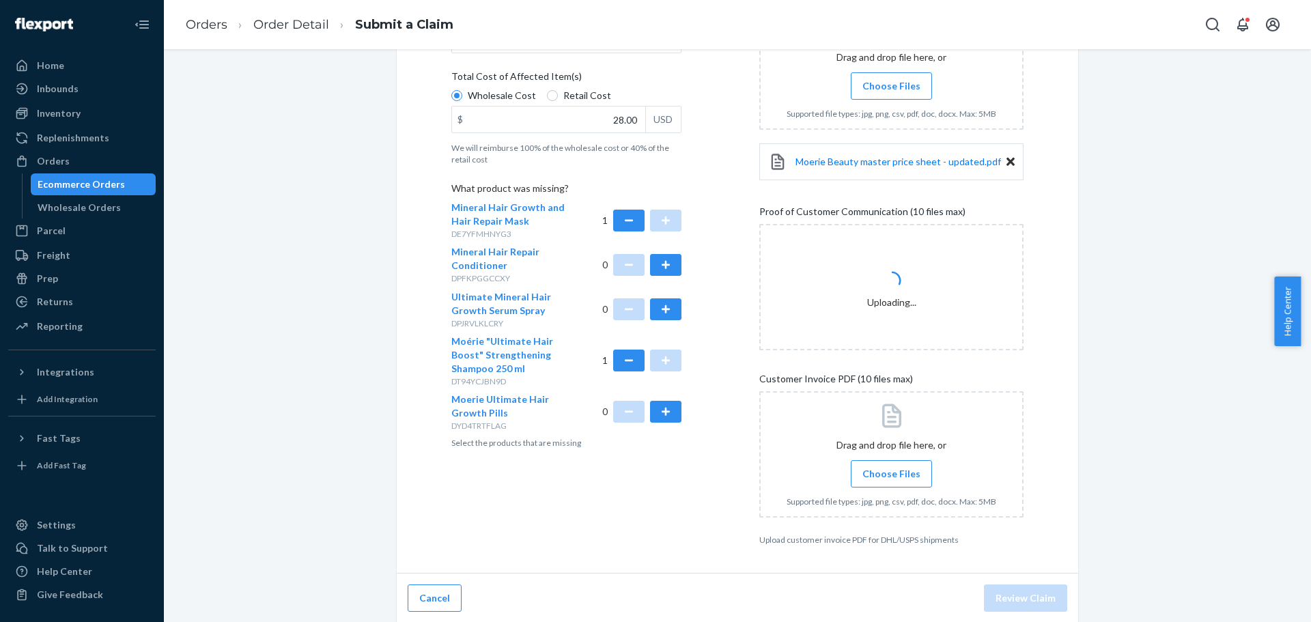
scroll to position [307, 0]
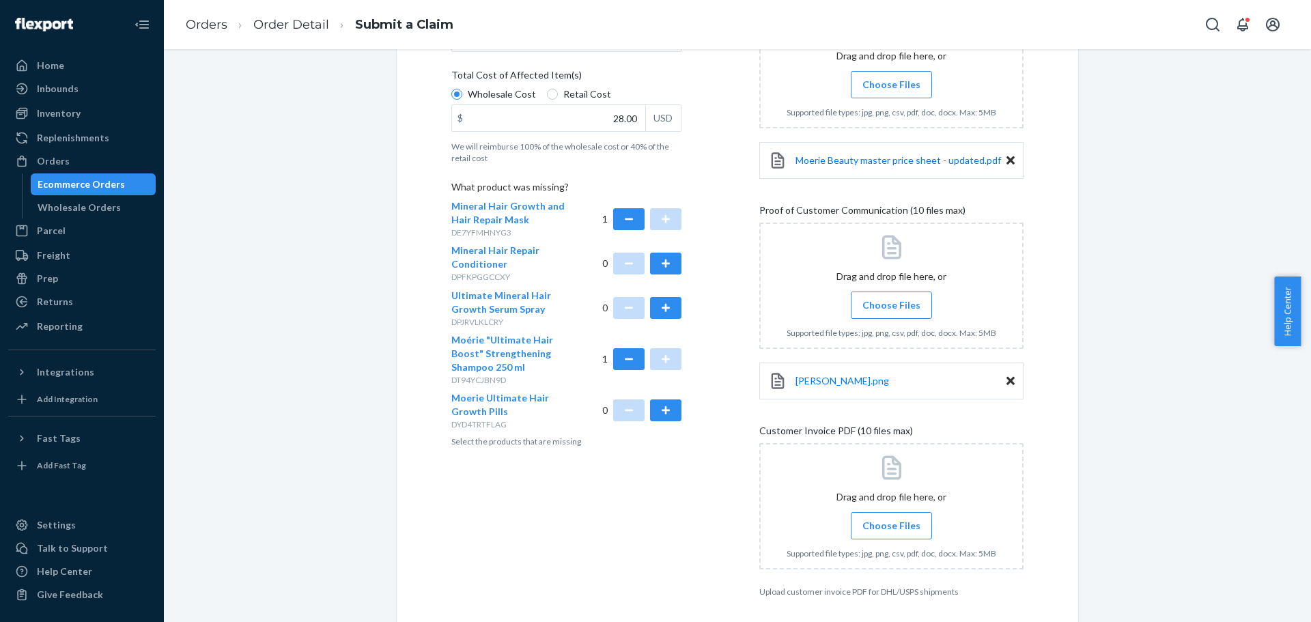
click at [891, 528] on input "Choose Files" at bounding box center [891, 525] width 1 height 15
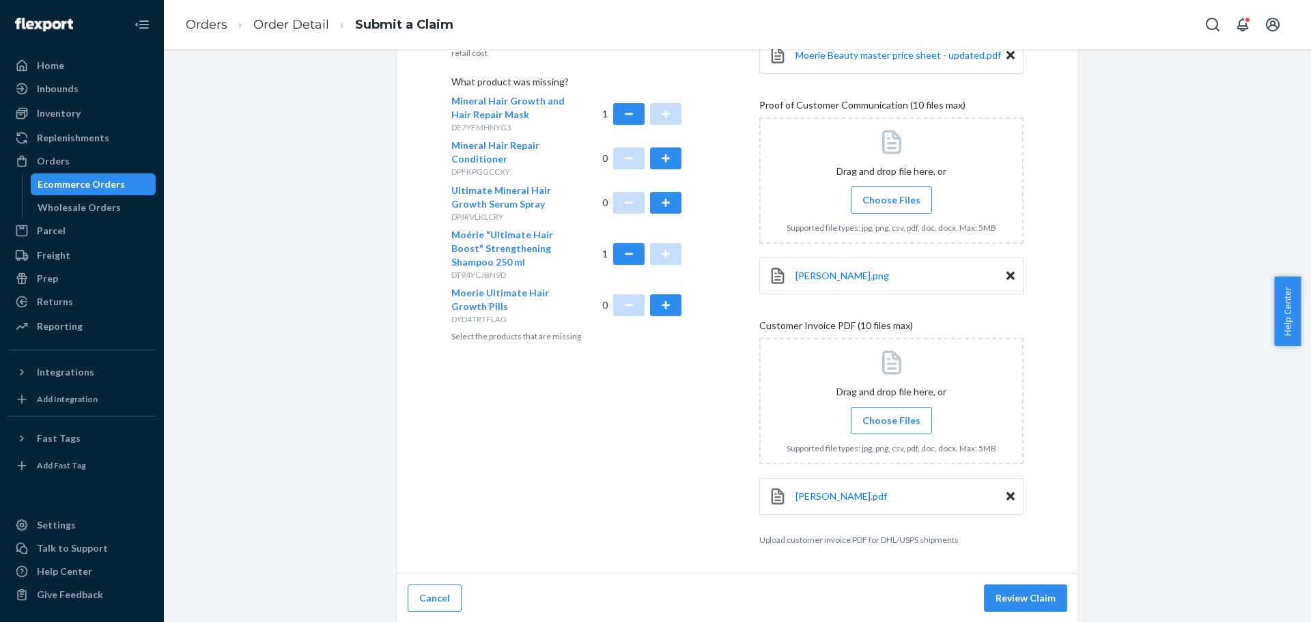
scroll to position [414, 0]
click at [1024, 596] on button "Review Claim" at bounding box center [1025, 596] width 83 height 27
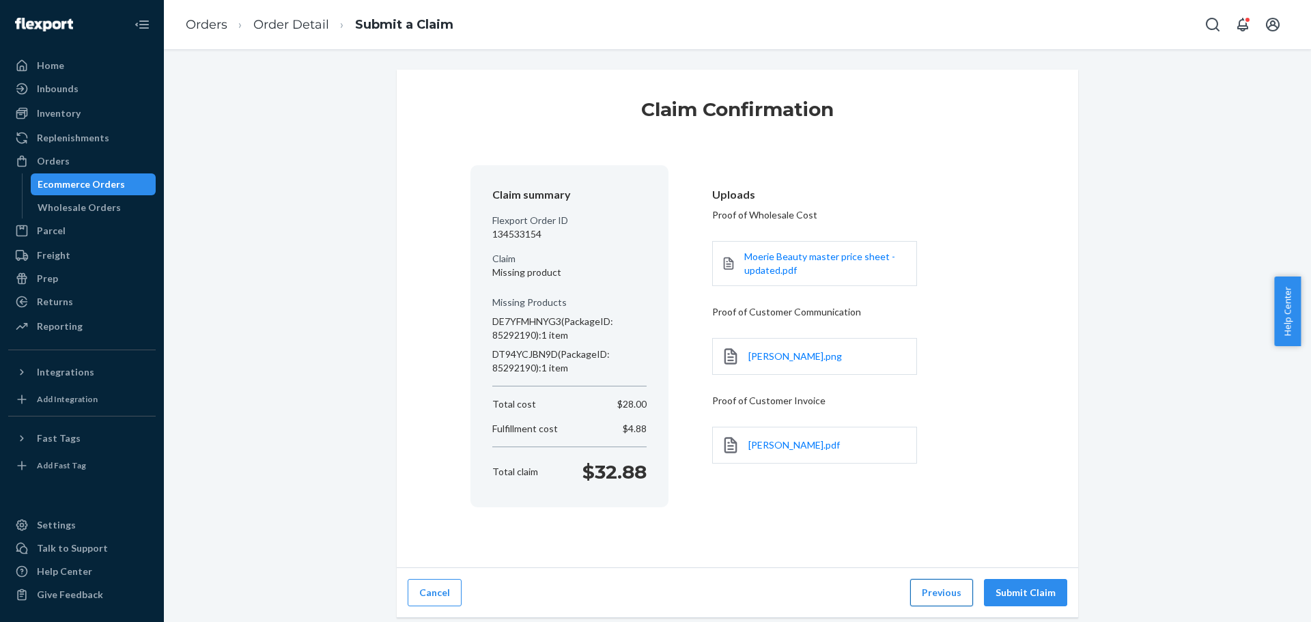
scroll to position [0, 0]
click at [1024, 593] on button "Submit Claim" at bounding box center [1025, 592] width 83 height 27
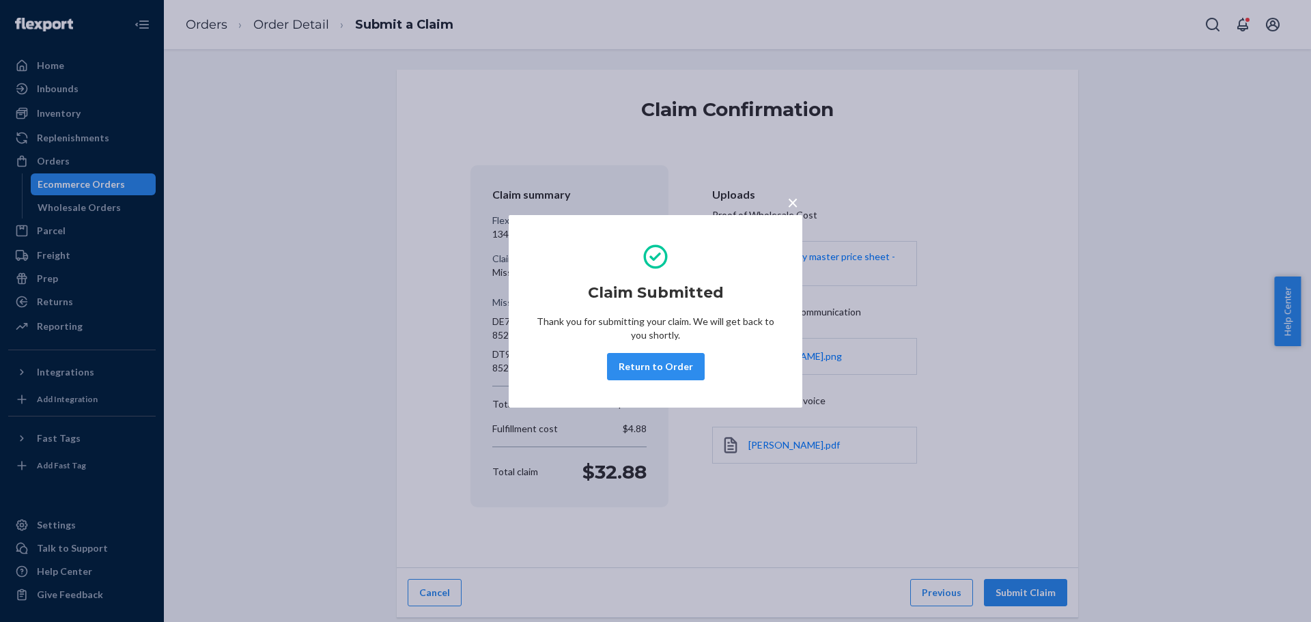
click at [795, 200] on span "×" at bounding box center [792, 202] width 11 height 23
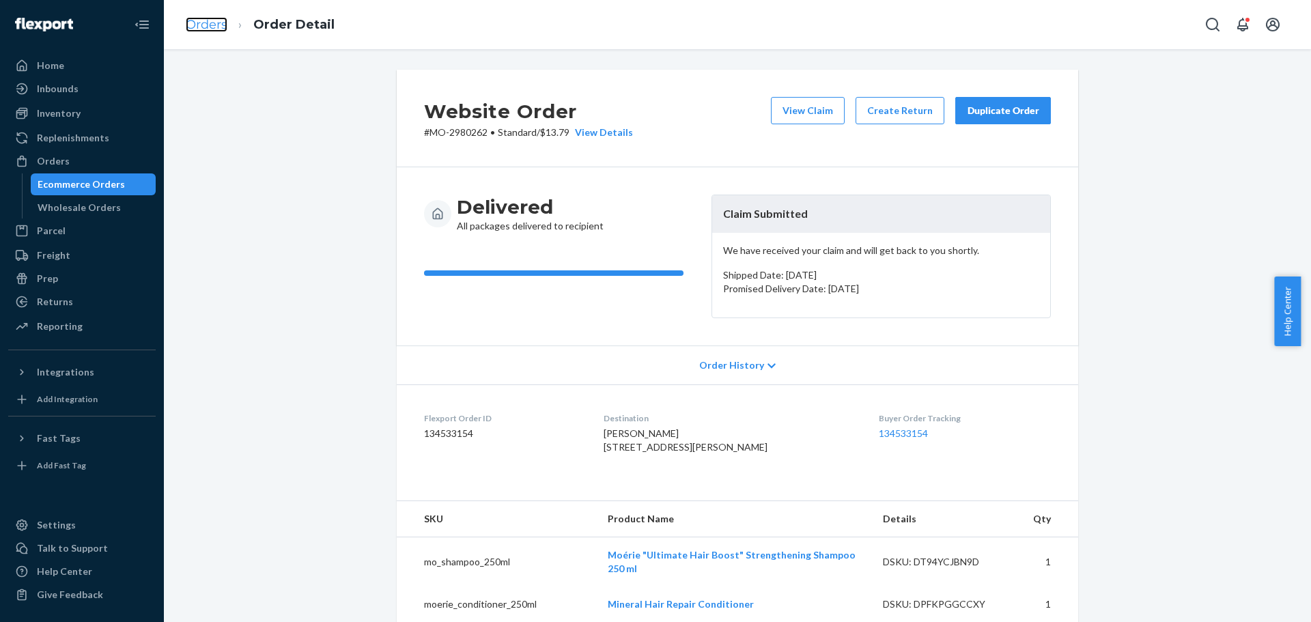
click at [216, 24] on link "Orders" at bounding box center [207, 24] width 42 height 15
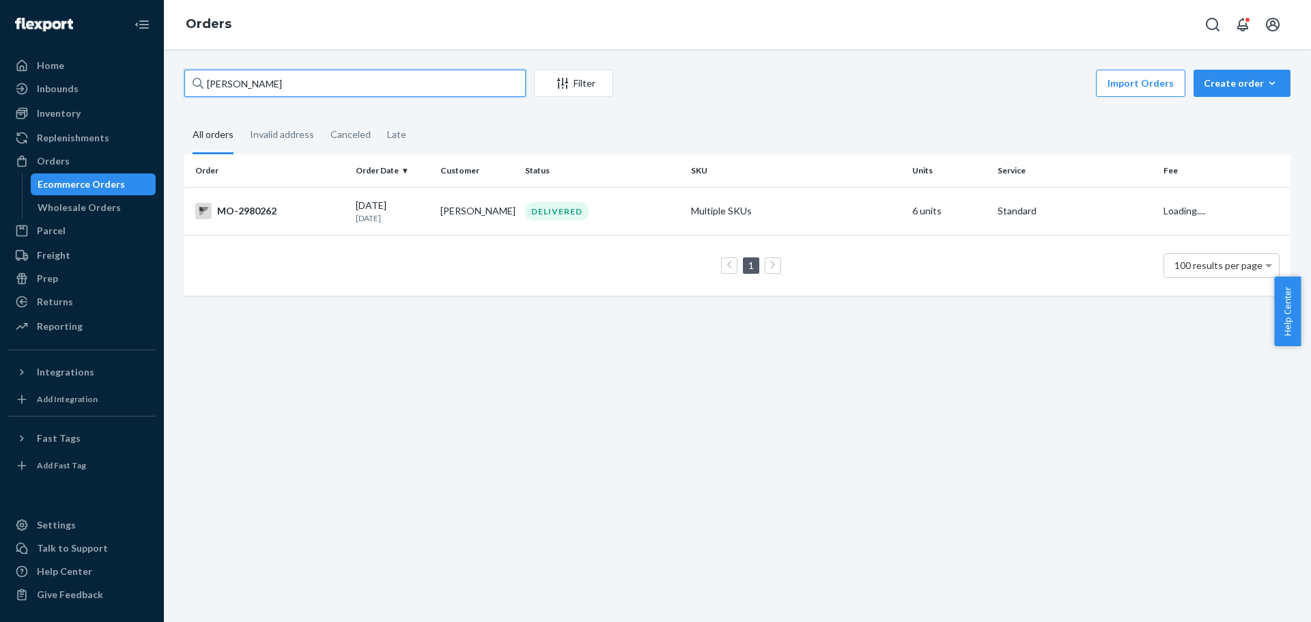
click at [308, 90] on input "[PERSON_NAME]" at bounding box center [354, 83] width 341 height 27
click at [309, 90] on input "[PERSON_NAME]" at bounding box center [354, 83] width 341 height 27
paste input "[PERSON_NAME]"
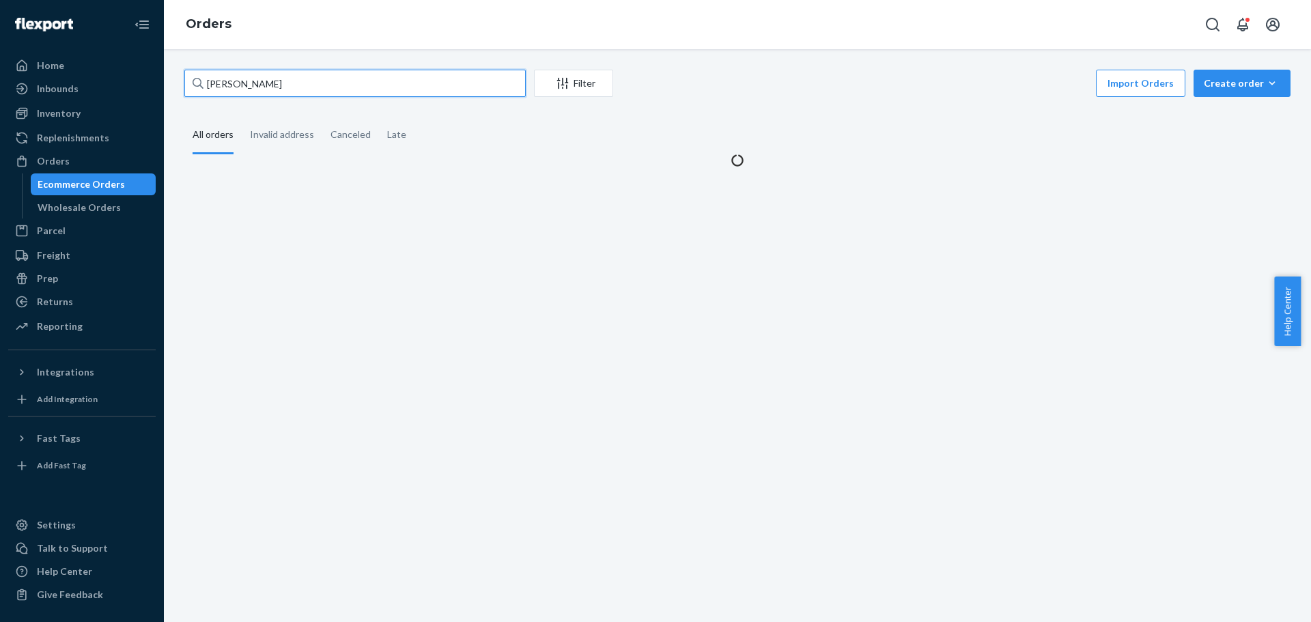
type input "[PERSON_NAME]"
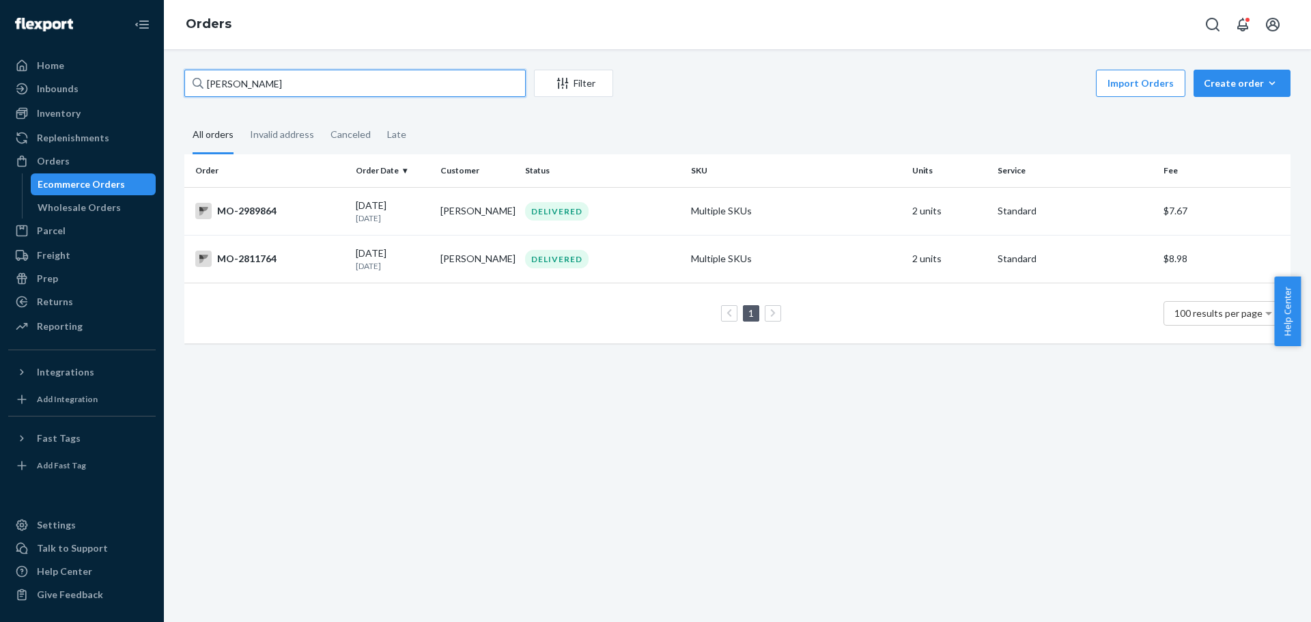
click at [313, 80] on input "[PERSON_NAME]" at bounding box center [354, 83] width 341 height 27
